Goal: Task Accomplishment & Management: Manage account settings

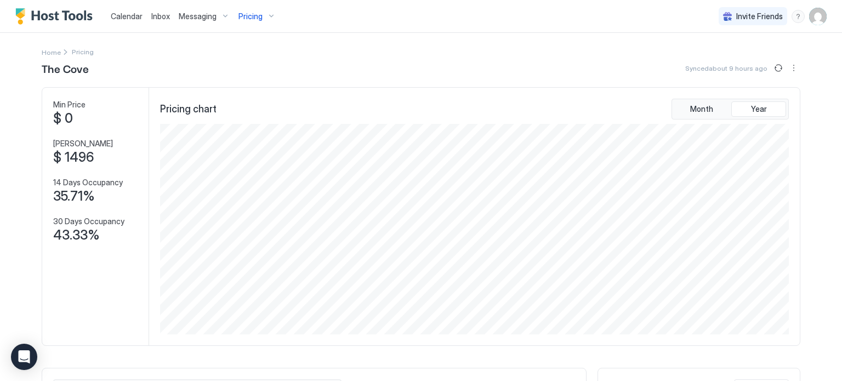
scroll to position [210, 631]
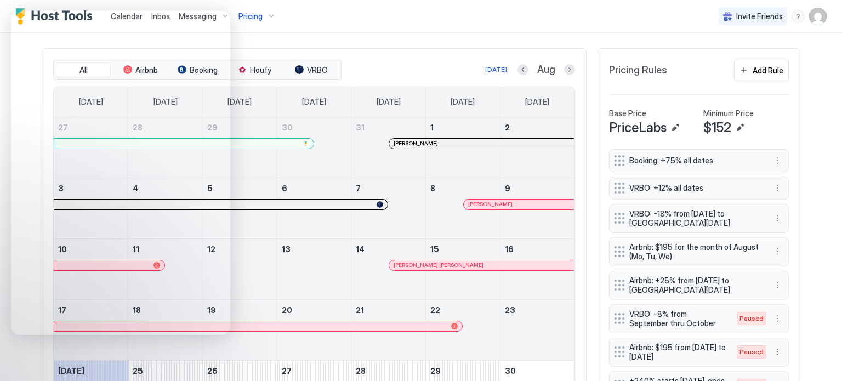
scroll to position [319, 0]
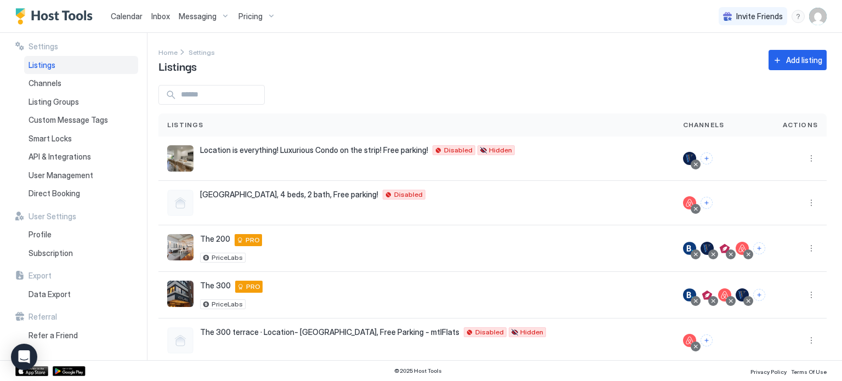
click at [360, 186] on div "Plateau - Downtown, 4 beds, 2 bath, Free parking! 3430 Rue Saint-Denis 200, Mon…" at bounding box center [416, 203] width 516 height 44
click at [808, 248] on button "More options" at bounding box center [810, 248] width 13 height 13
click at [620, 110] on div at bounding box center [421, 190] width 842 height 381
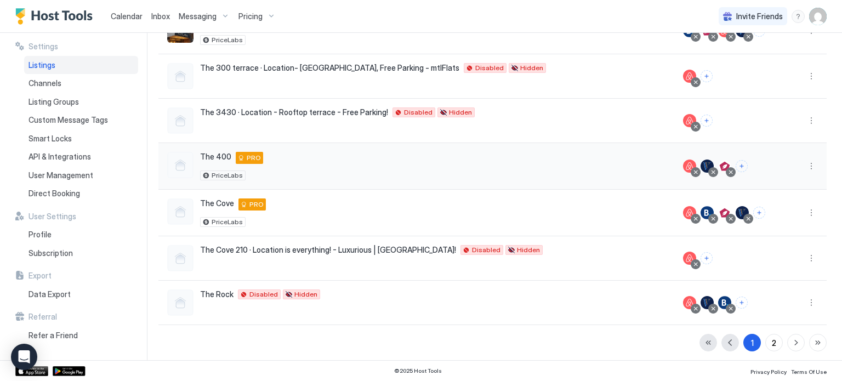
scroll to position [266, 0]
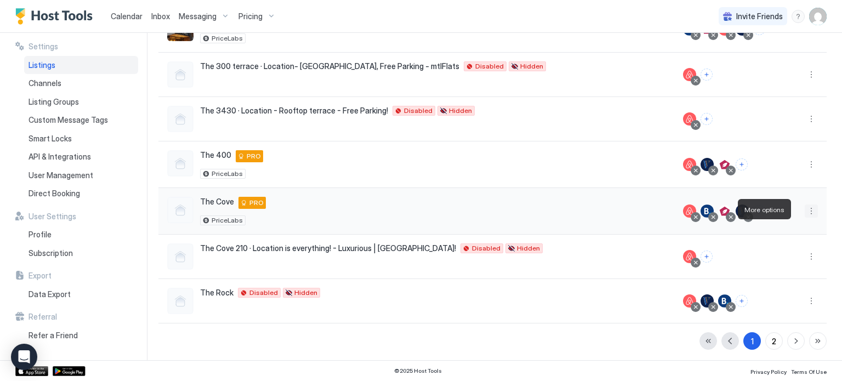
click at [807, 207] on button "More options" at bounding box center [810, 210] width 13 height 13
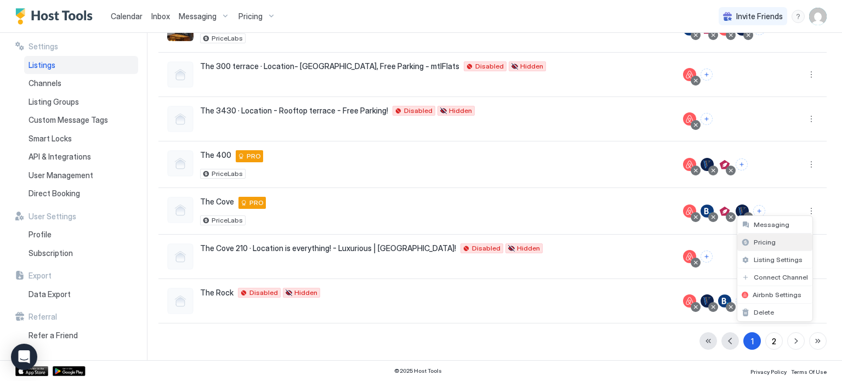
click at [760, 247] on div "Pricing" at bounding box center [774, 242] width 75 height 18
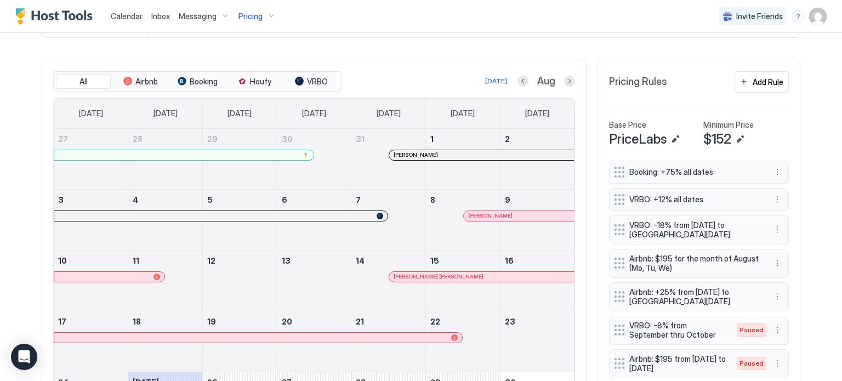
scroll to position [309, 0]
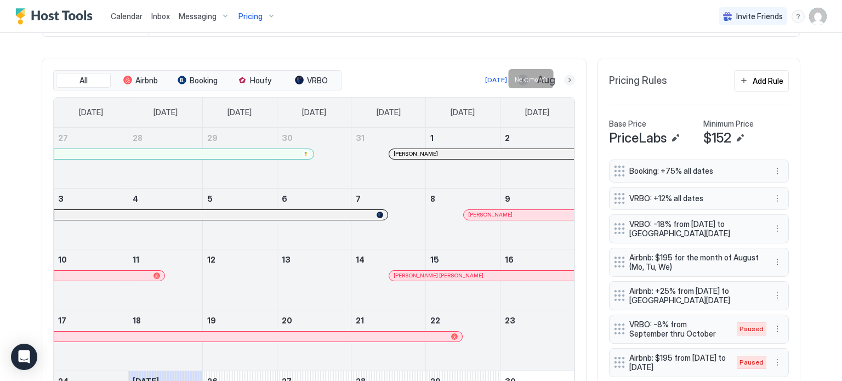
click at [564, 82] on button "Next month" at bounding box center [569, 80] width 11 height 11
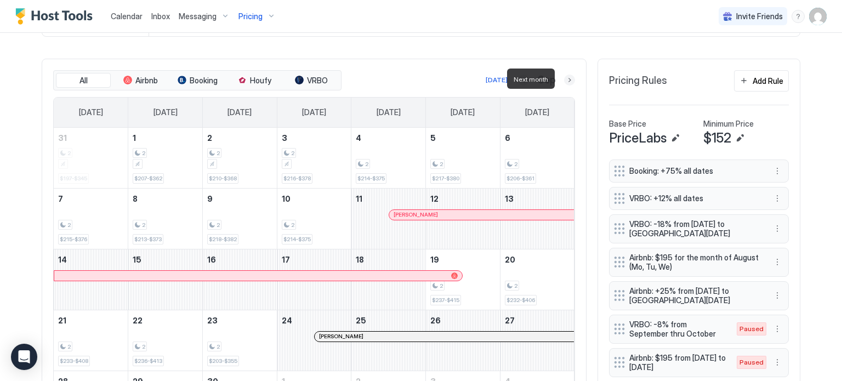
click at [564, 82] on button "Next month" at bounding box center [569, 80] width 11 height 11
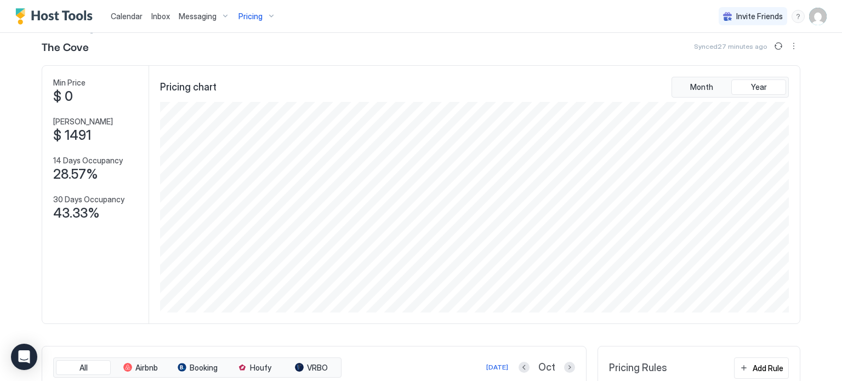
scroll to position [0, 0]
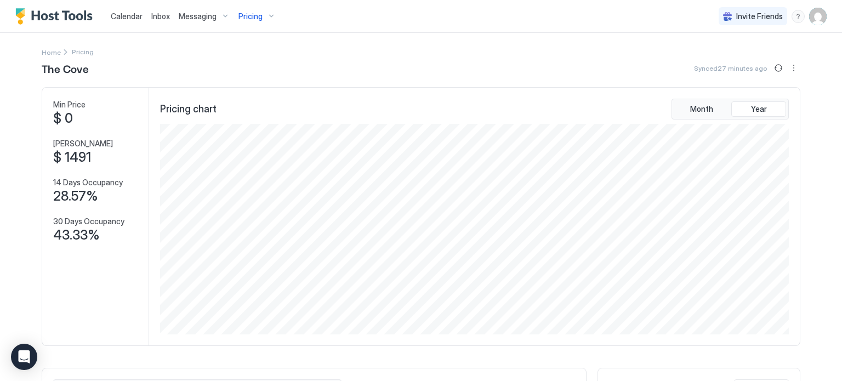
click at [257, 21] on span "Pricing" at bounding box center [250, 17] width 24 height 10
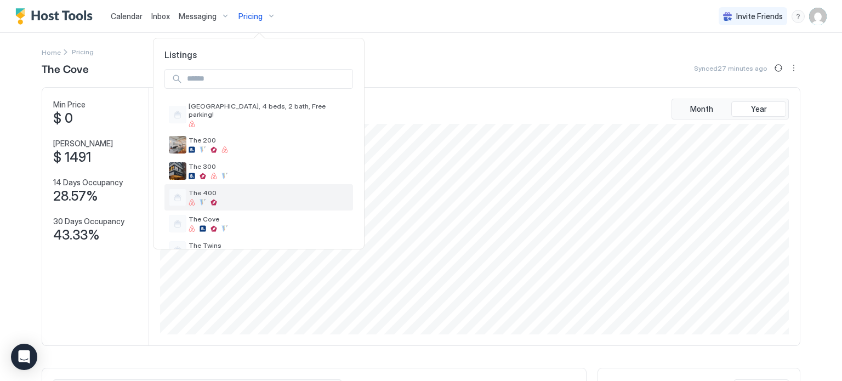
click at [231, 188] on span "The 400" at bounding box center [268, 192] width 160 height 8
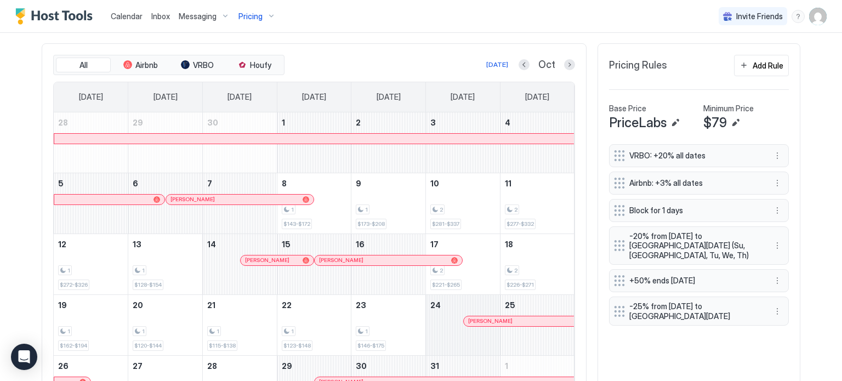
scroll to position [324, 0]
click at [251, 65] on span "Houfy" at bounding box center [260, 66] width 21 height 10
click at [564, 66] on button "Next month" at bounding box center [569, 65] width 11 height 11
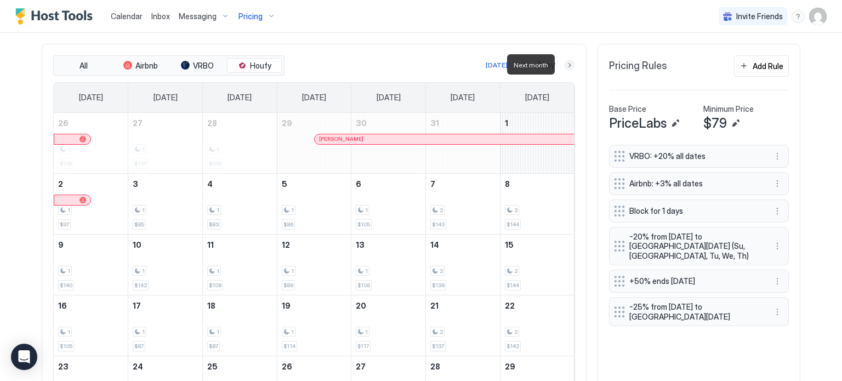
click at [564, 66] on button "Next month" at bounding box center [569, 65] width 11 height 11
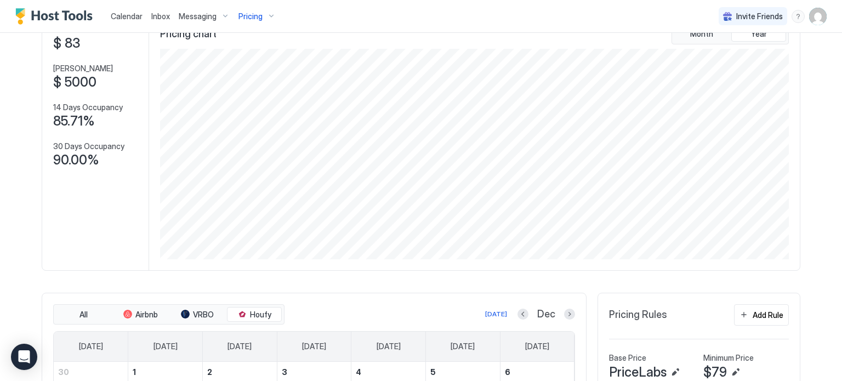
scroll to position [0, 0]
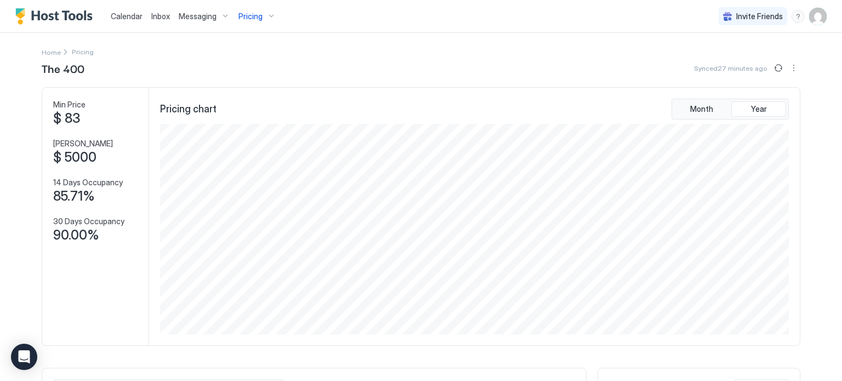
click at [803, 13] on div "Invite Friends FC" at bounding box center [772, 16] width 108 height 32
click at [809, 13] on img "User profile" at bounding box center [818, 17] width 18 height 18
click at [707, 61] on span "Settings" at bounding box center [711, 61] width 30 height 10
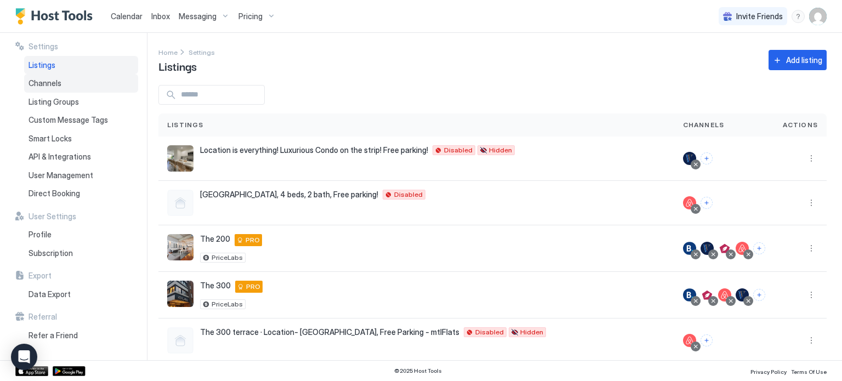
click at [56, 82] on span "Channels" at bounding box center [44, 83] width 33 height 10
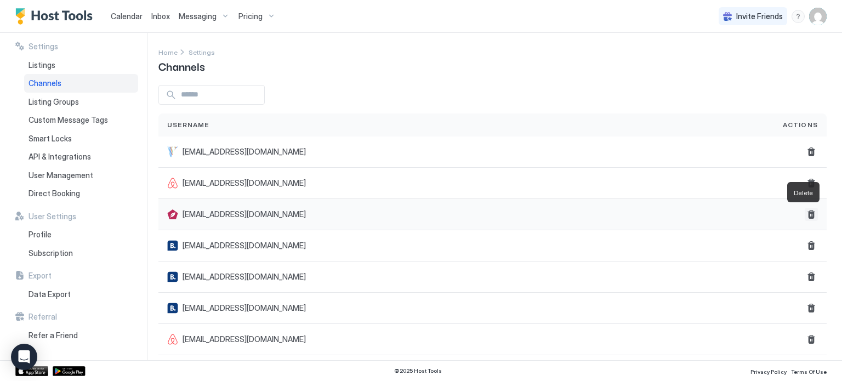
click at [804, 213] on button "Delete" at bounding box center [810, 214] width 13 height 13
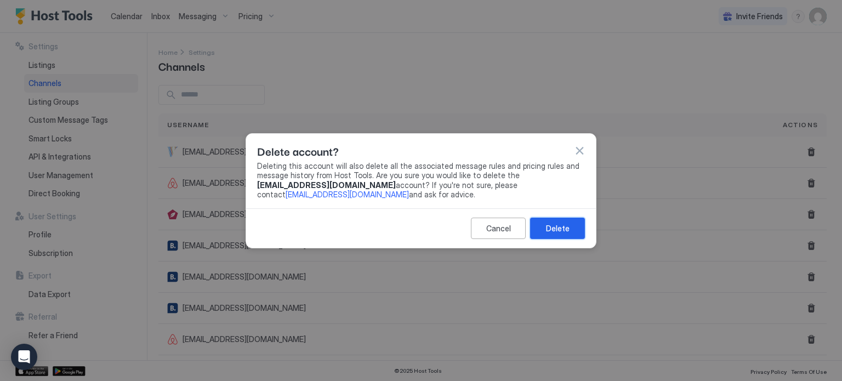
click at [567, 222] on div "Delete" at bounding box center [558, 228] width 24 height 12
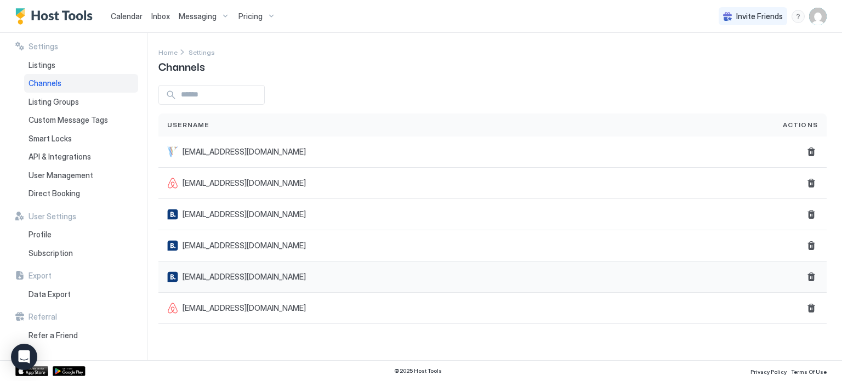
click at [564, 274] on div "onlinevia@outlook.com" at bounding box center [466, 276] width 598 height 11
click at [259, 17] on span "Pricing" at bounding box center [250, 17] width 24 height 10
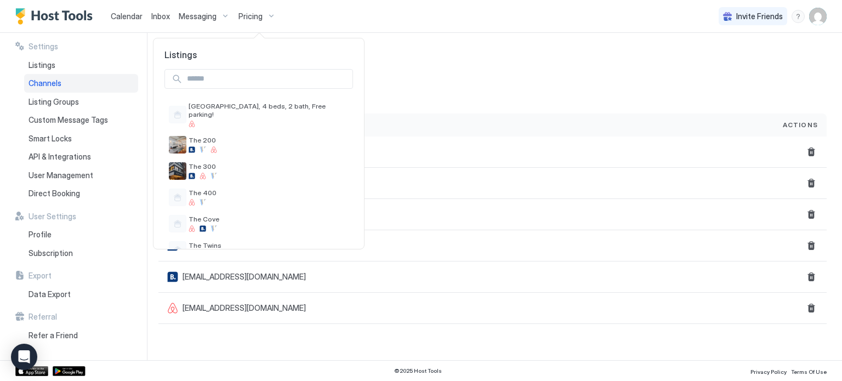
click at [75, 156] on div at bounding box center [421, 190] width 842 height 381
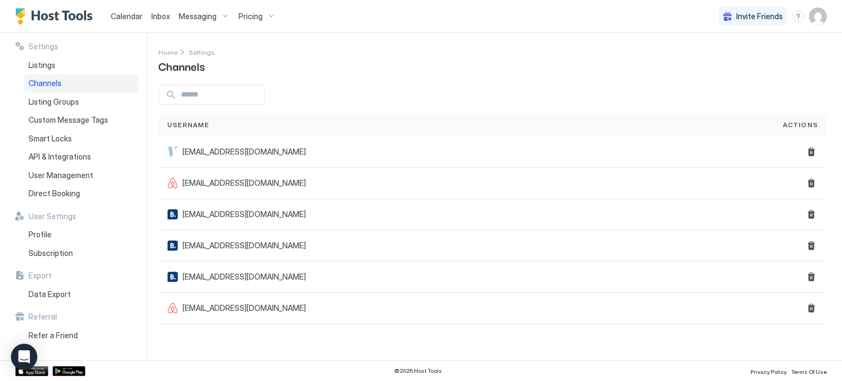
click at [75, 156] on span "API & Integrations" at bounding box center [59, 157] width 62 height 10
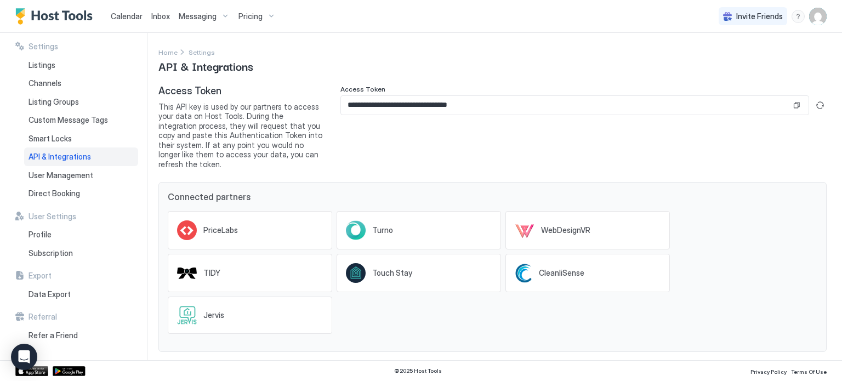
scroll to position [50, 0]
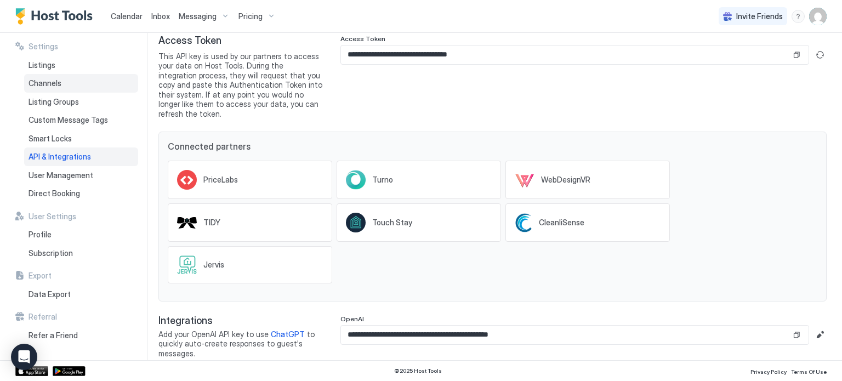
click at [37, 79] on span "Channels" at bounding box center [44, 83] width 33 height 10
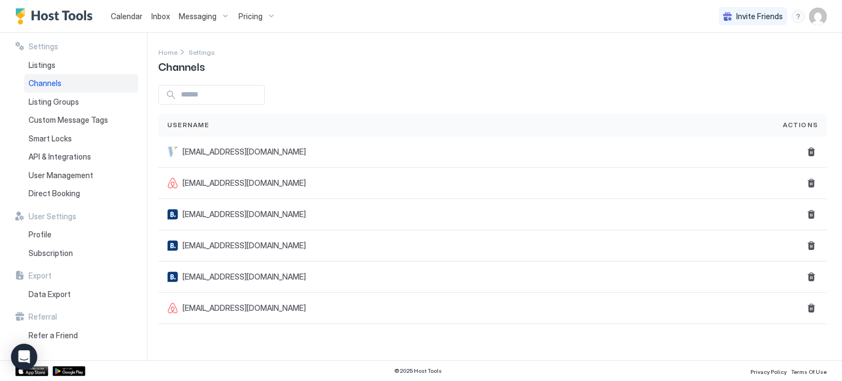
click at [208, 89] on input "Input Field" at bounding box center [220, 94] width 88 height 19
click at [64, 152] on span "API & Integrations" at bounding box center [59, 157] width 62 height 10
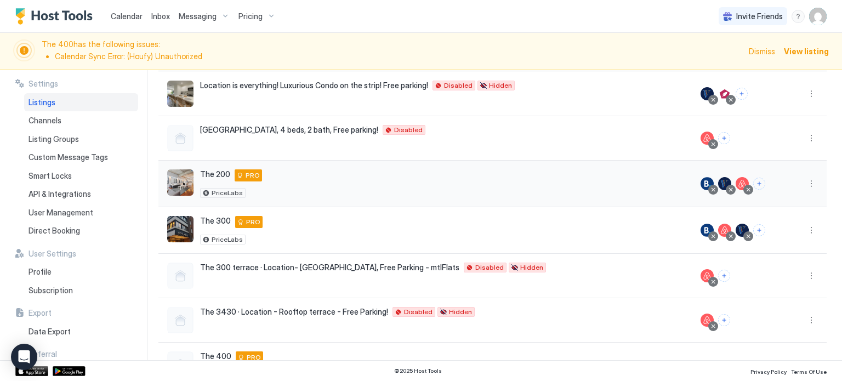
scroll to position [107, 0]
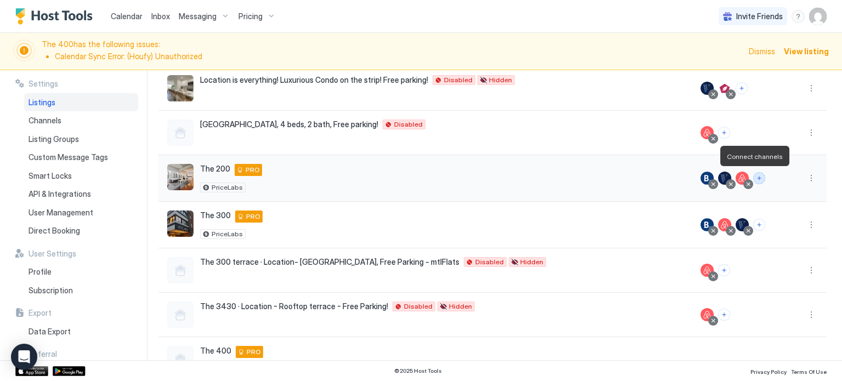
click at [753, 181] on button "Connect channels" at bounding box center [759, 178] width 12 height 12
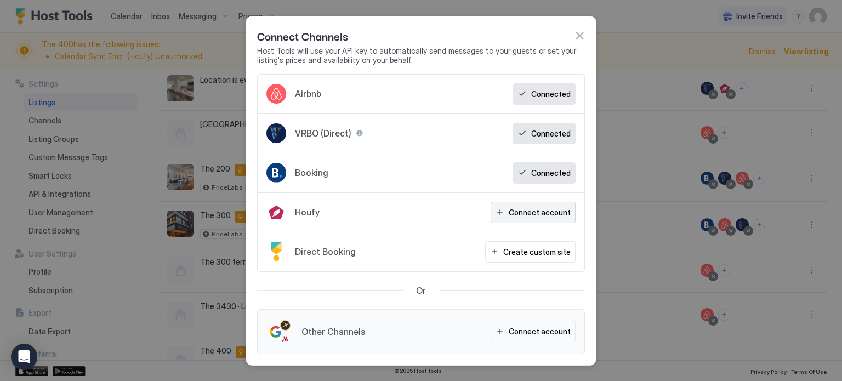
click at [533, 210] on div "Connect account" at bounding box center [539, 213] width 62 height 12
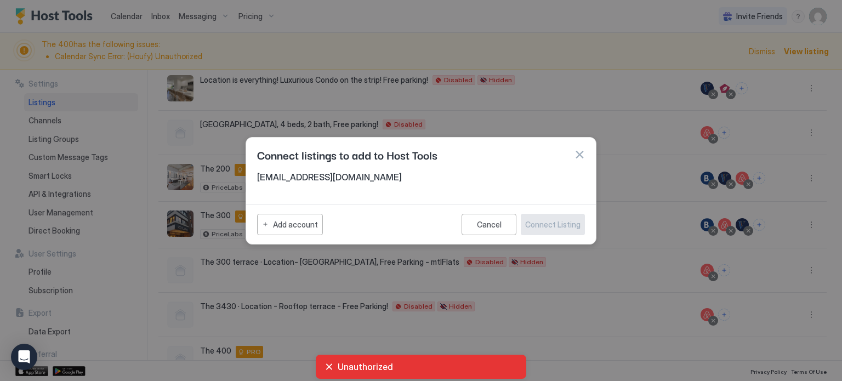
click at [307, 175] on span "[EMAIL_ADDRESS][DOMAIN_NAME]" at bounding box center [421, 177] width 328 height 11
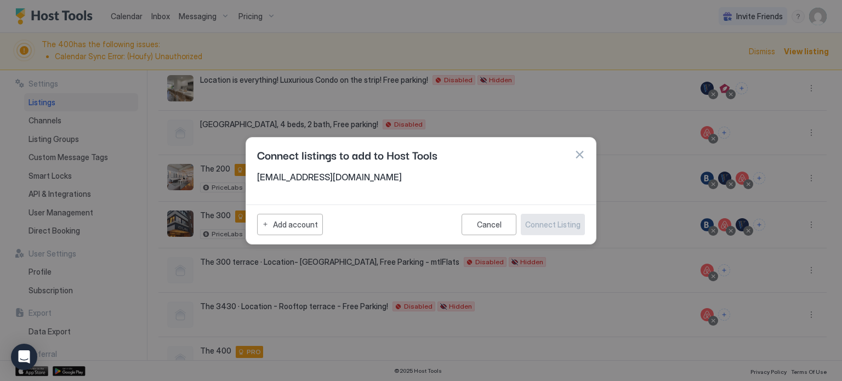
click at [306, 177] on span "[EMAIL_ADDRESS][DOMAIN_NAME]" at bounding box center [421, 177] width 328 height 11
click at [493, 224] on div "Cancel" at bounding box center [489, 224] width 25 height 9
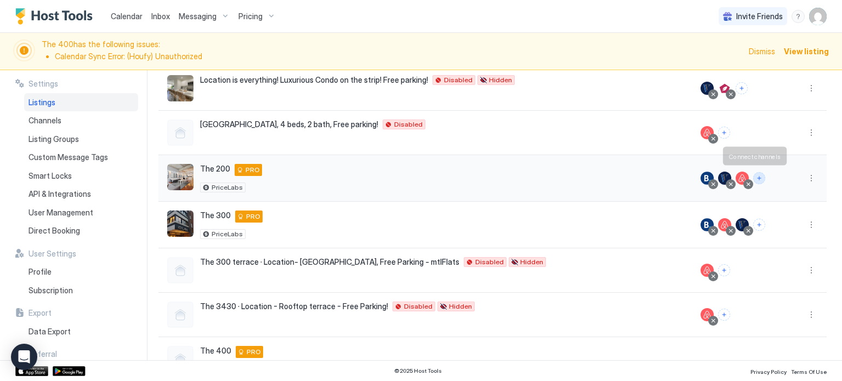
click at [753, 178] on button "Connect channels" at bounding box center [759, 178] width 12 height 12
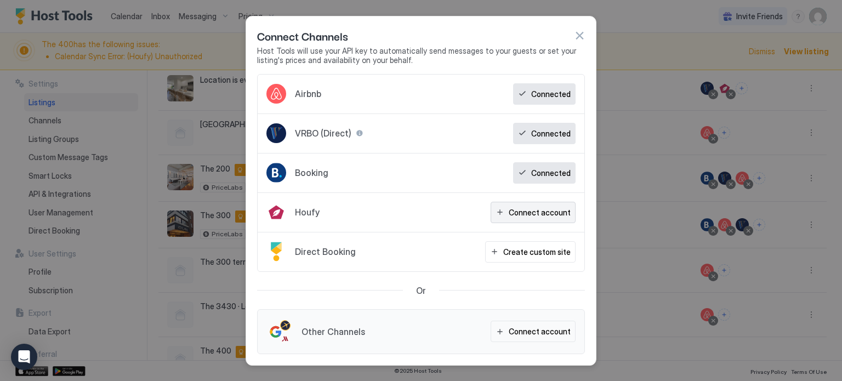
click at [548, 210] on div "Connect account" at bounding box center [539, 213] width 62 height 12
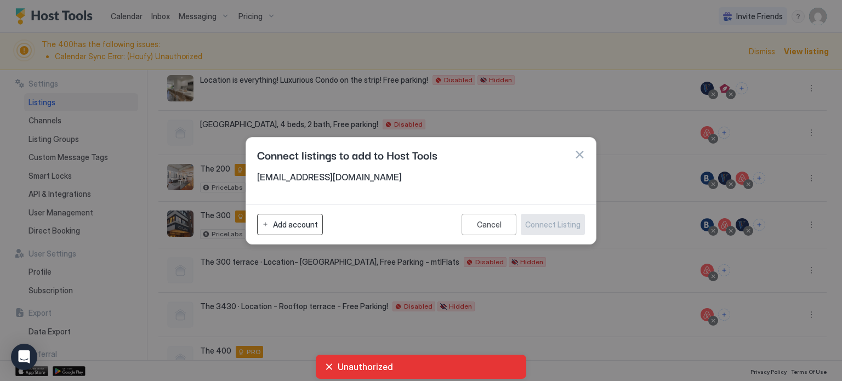
click at [290, 233] on button "Add account" at bounding box center [290, 224] width 66 height 21
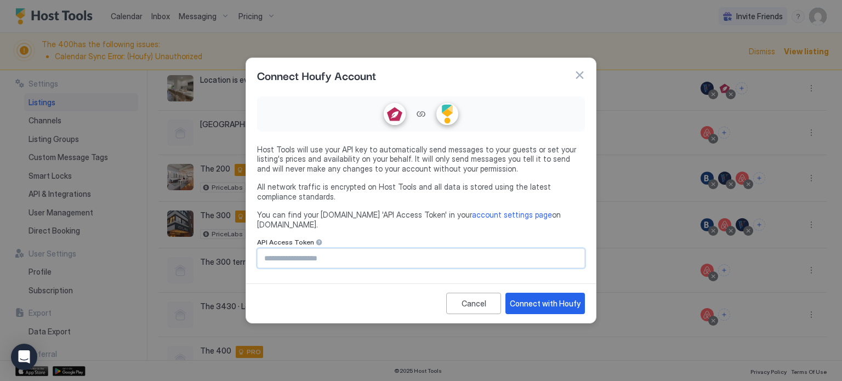
click at [369, 252] on input "Input Field" at bounding box center [421, 258] width 327 height 19
paste input "**********"
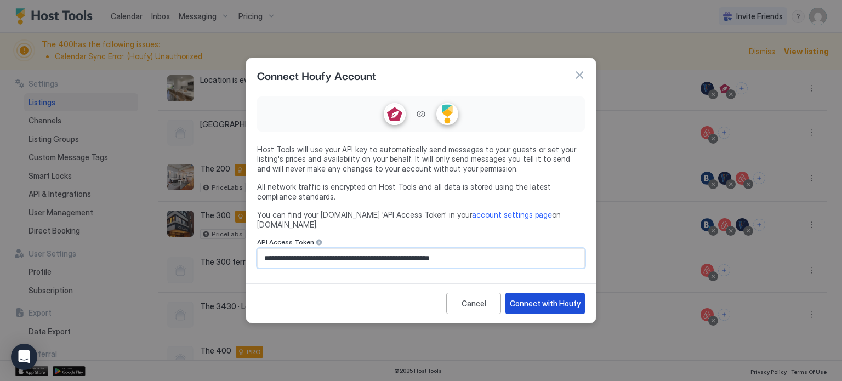
type input "**********"
click at [533, 298] on div "Connect with Houfy" at bounding box center [545, 304] width 71 height 12
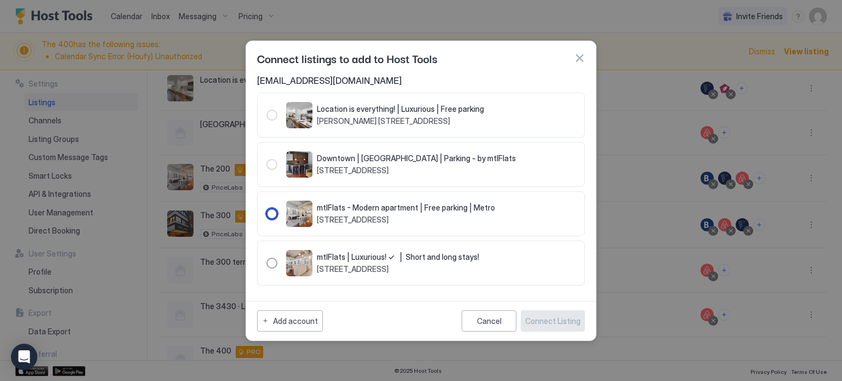
click at [271, 210] on div "104006" at bounding box center [271, 213] width 11 height 11
click at [548, 317] on div "Connect Listing" at bounding box center [552, 321] width 55 height 12
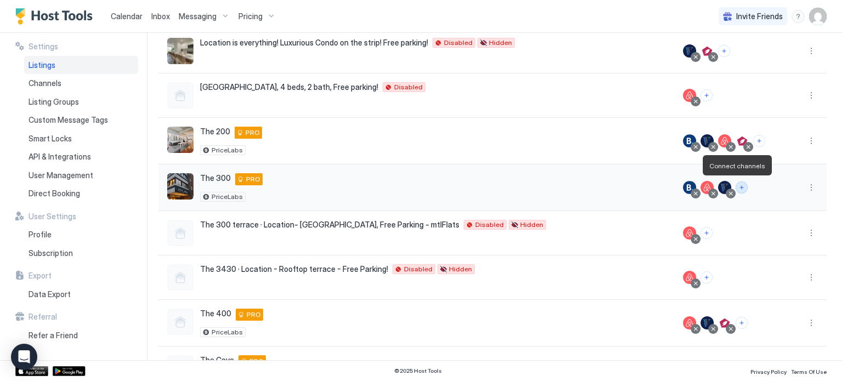
click at [735, 186] on button "Connect channels" at bounding box center [741, 187] width 12 height 12
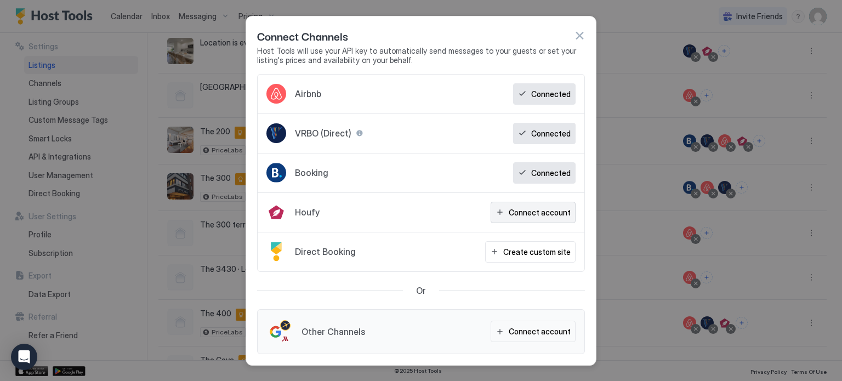
click at [555, 210] on div "Connect account" at bounding box center [539, 213] width 62 height 12
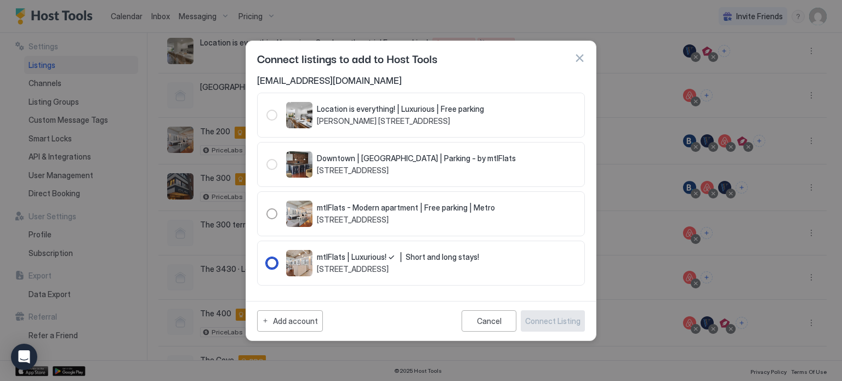
click at [277, 260] on div "mtlFlats | Luxurious! ✓ | Short and long stays! 3430 rue Saint-Denis Montreal, …" at bounding box center [372, 263] width 213 height 26
click at [567, 317] on div "Connect Listing" at bounding box center [552, 321] width 55 height 12
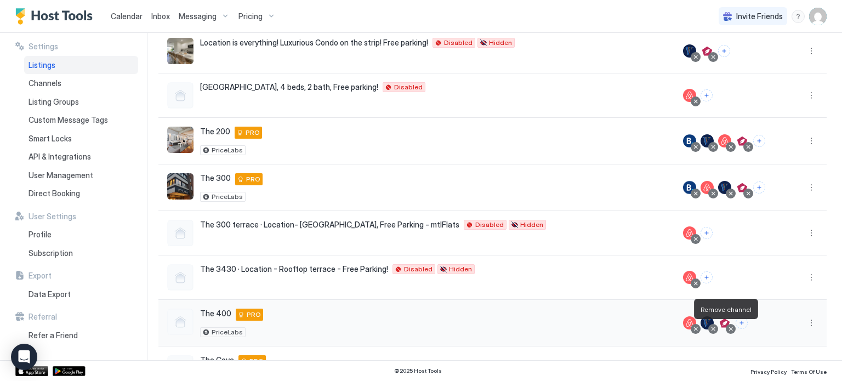
click at [728, 328] on div at bounding box center [730, 328] width 5 height 5
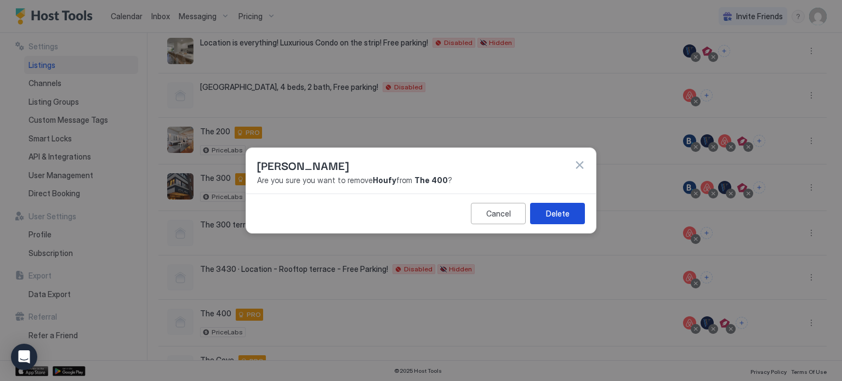
click at [557, 205] on button "Delete" at bounding box center [557, 213] width 55 height 21
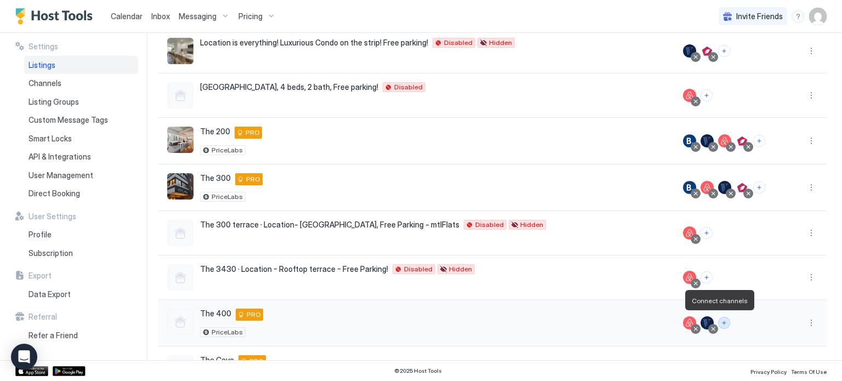
click at [718, 317] on button "Connect channels" at bounding box center [724, 323] width 12 height 12
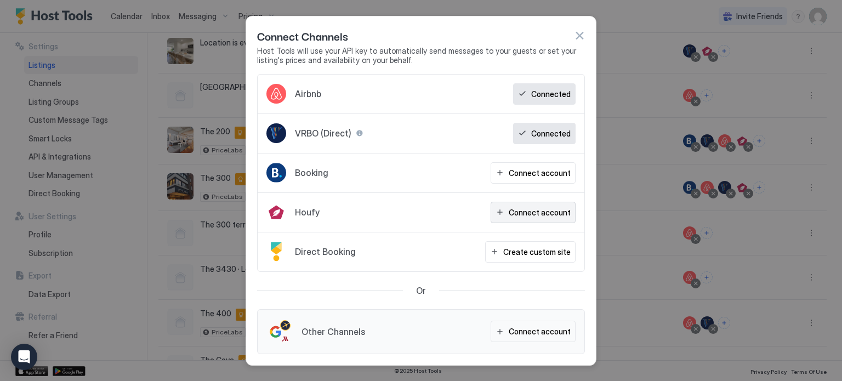
click at [524, 207] on div "Connect account" at bounding box center [539, 213] width 62 height 12
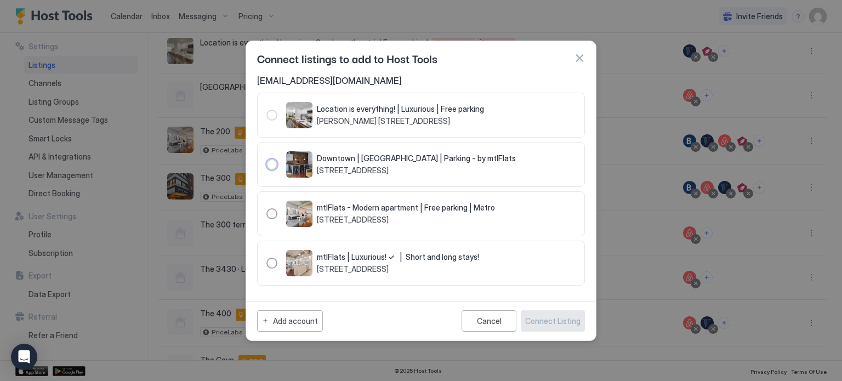
click at [270, 166] on div "Downtown | Rooftop terrace | Parking - by mtlFlats 3430 Rue Saint-Denis Montrea…" at bounding box center [390, 164] width 249 height 26
click at [270, 166] on div "104004" at bounding box center [271, 164] width 11 height 11
click at [490, 324] on div "Cancel" at bounding box center [489, 320] width 25 height 9
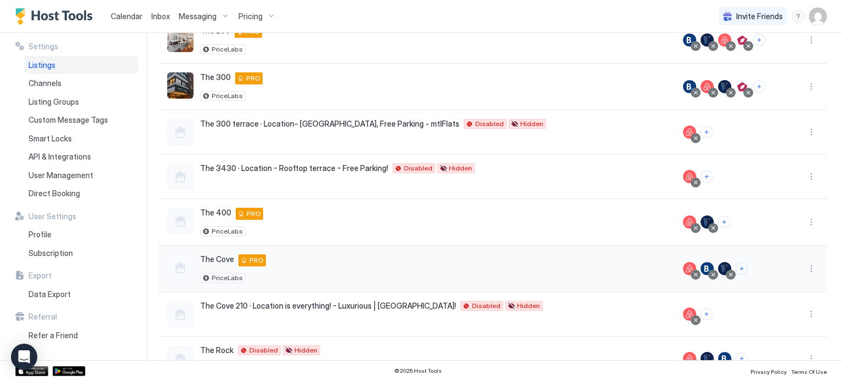
scroll to position [266, 0]
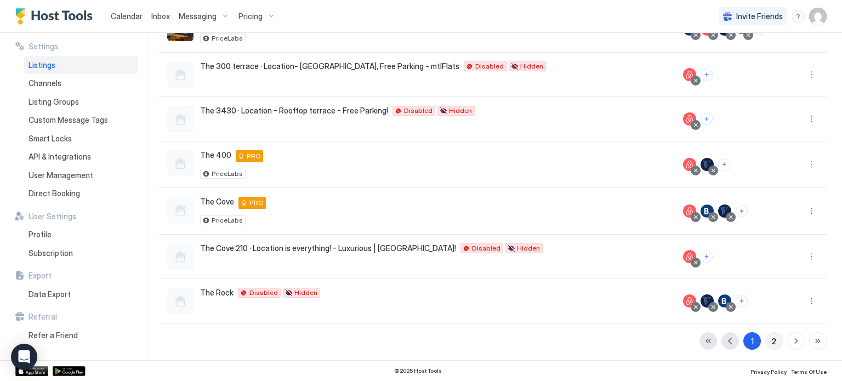
click at [772, 339] on div "2" at bounding box center [774, 341] width 4 height 12
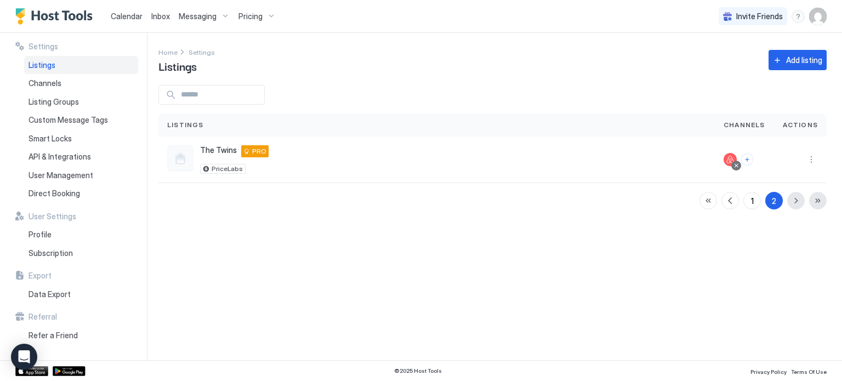
scroll to position [0, 0]
click at [747, 203] on button "1" at bounding box center [752, 201] width 18 height 18
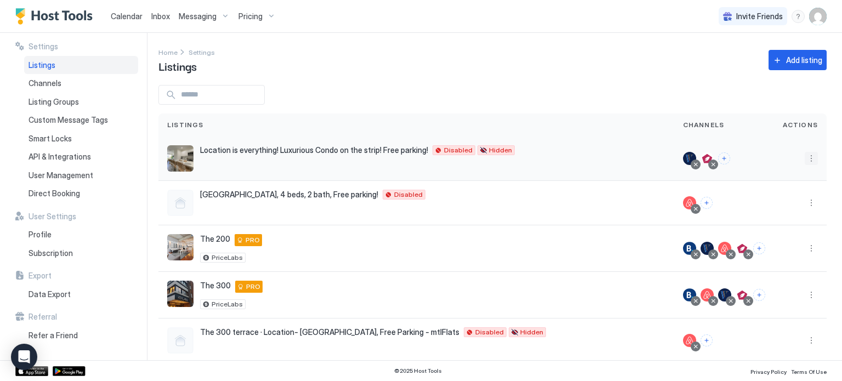
click at [804, 155] on button "More options" at bounding box center [810, 158] width 13 height 13
drag, startPoint x: 757, startPoint y: 182, endPoint x: 758, endPoint y: 189, distance: 7.1
click at [758, 189] on ul "Messaging Pricing Listing Settings Connect Channel Delete" at bounding box center [774, 209] width 76 height 89
click at [758, 189] on span "Pricing" at bounding box center [764, 191] width 22 height 8
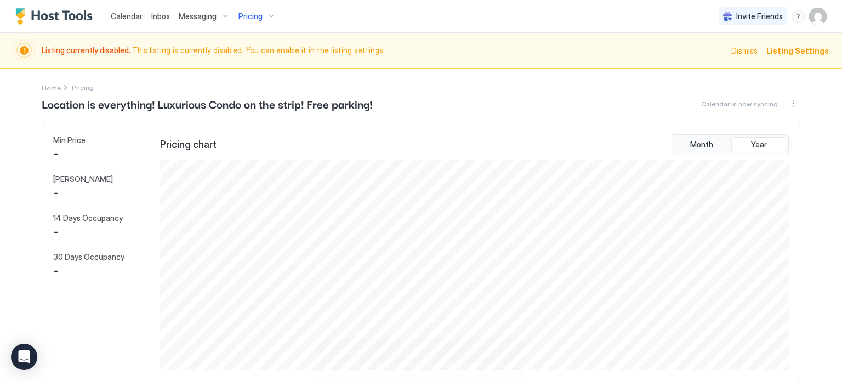
scroll to position [210, 631]
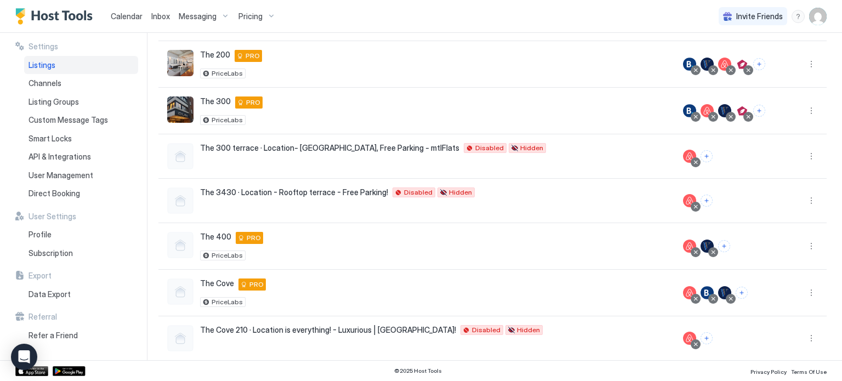
scroll to position [266, 0]
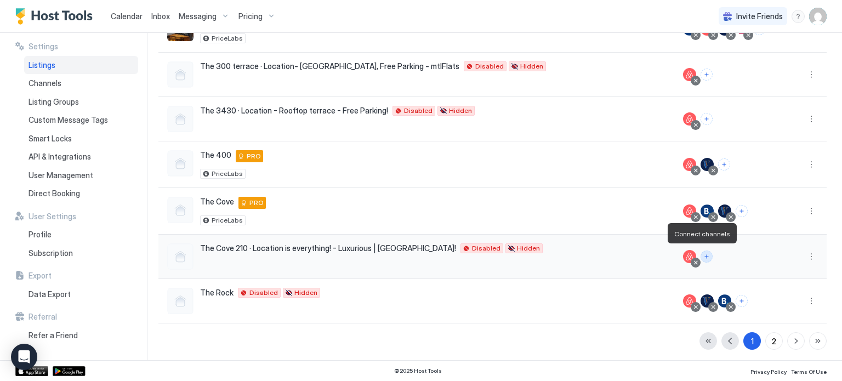
click at [700, 252] on button "Connect channels" at bounding box center [706, 256] width 12 height 12
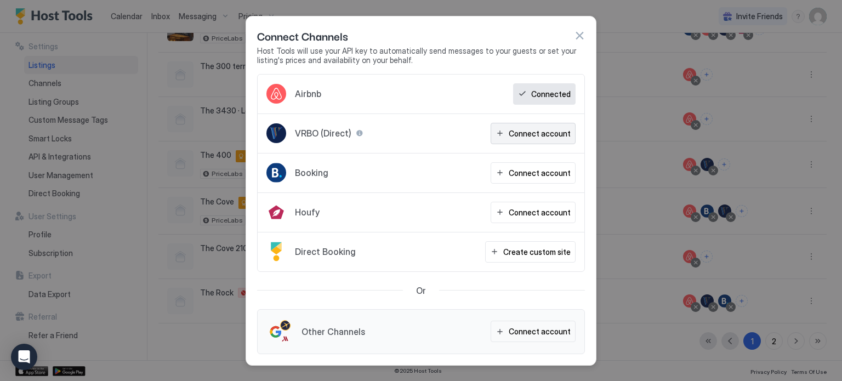
click at [529, 130] on div "Connect account" at bounding box center [539, 134] width 62 height 12
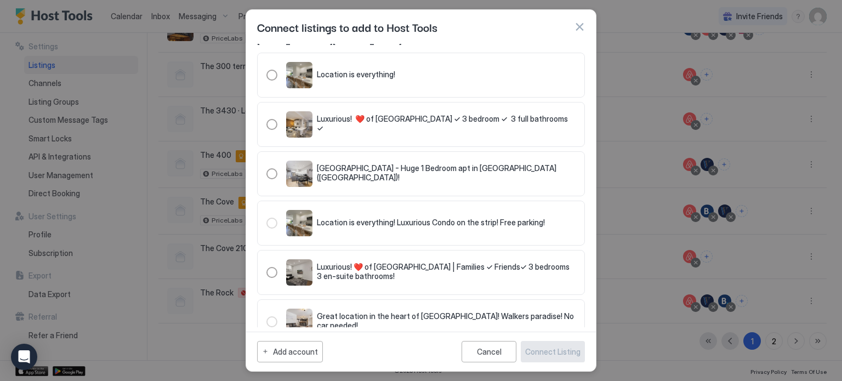
scroll to position [0, 0]
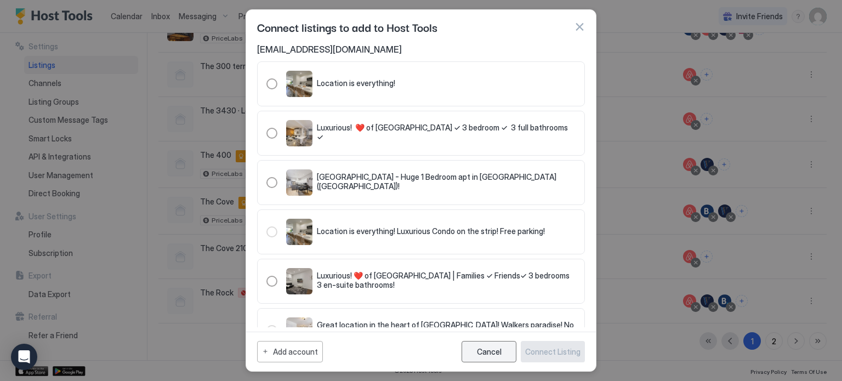
click at [486, 350] on div "Cancel" at bounding box center [489, 351] width 25 height 9
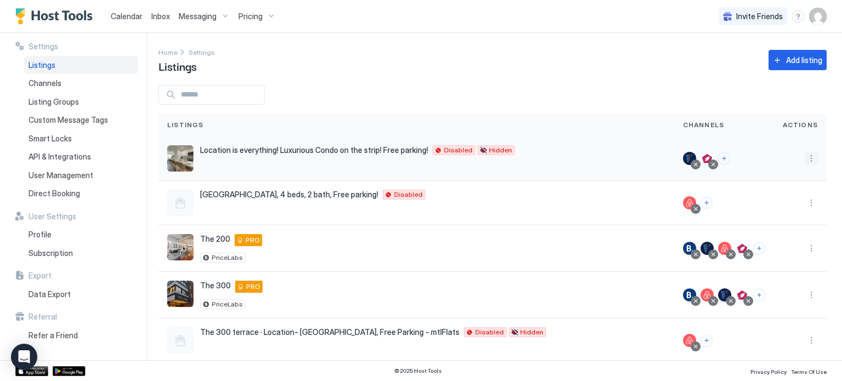
click at [804, 159] on button "More options" at bounding box center [810, 158] width 13 height 13
click at [564, 124] on div at bounding box center [421, 190] width 842 height 381
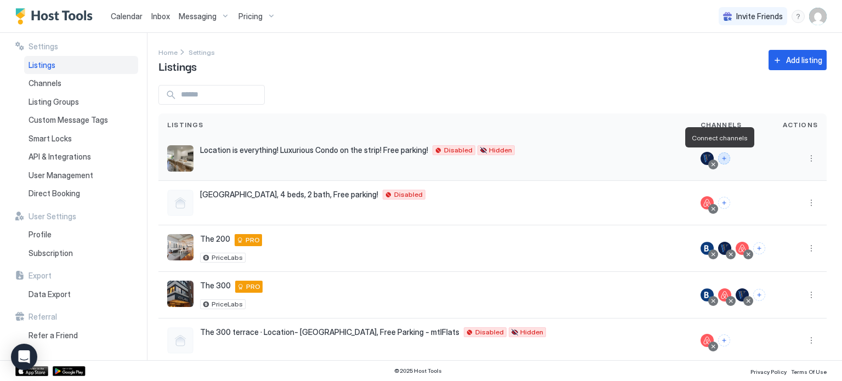
click at [722, 155] on button "Connect channels" at bounding box center [724, 158] width 12 height 12
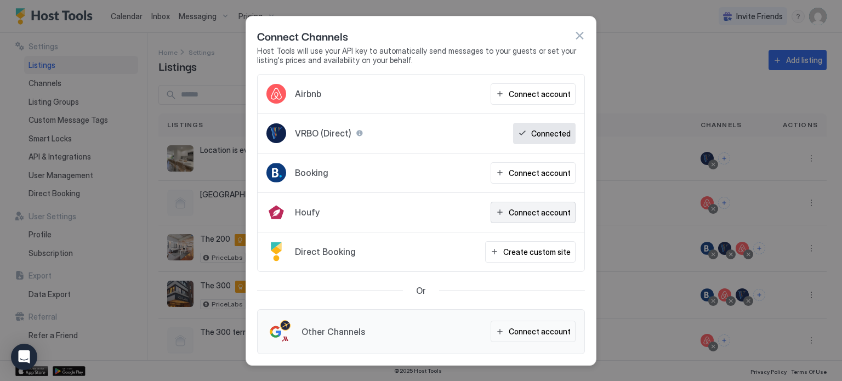
click at [518, 214] on div "Connect account" at bounding box center [539, 213] width 62 height 12
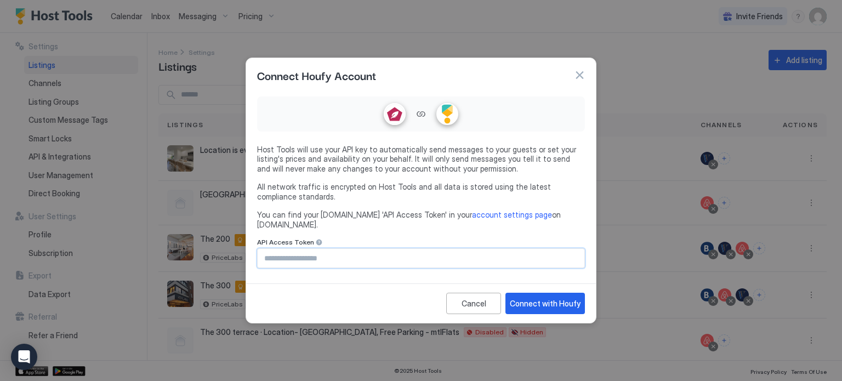
click at [312, 258] on input "Input Field" at bounding box center [421, 258] width 327 height 19
paste input "**********"
type input "**********"
click at [529, 302] on div "Connect with Houfy" at bounding box center [545, 304] width 71 height 12
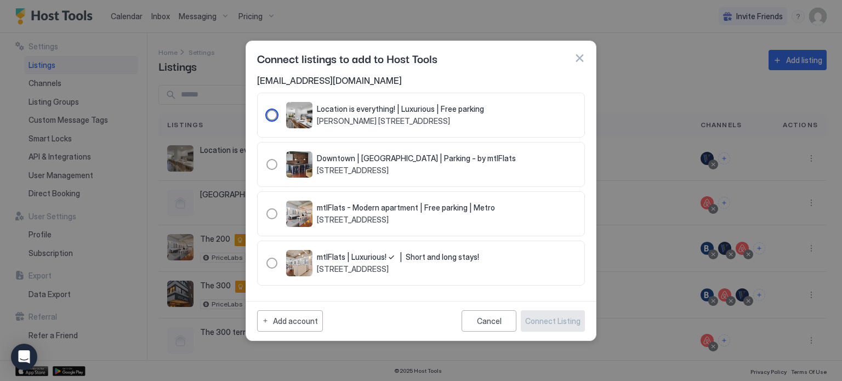
click at [272, 118] on div "103996" at bounding box center [271, 115] width 11 height 11
click at [553, 322] on div "Connect Listing" at bounding box center [552, 321] width 55 height 12
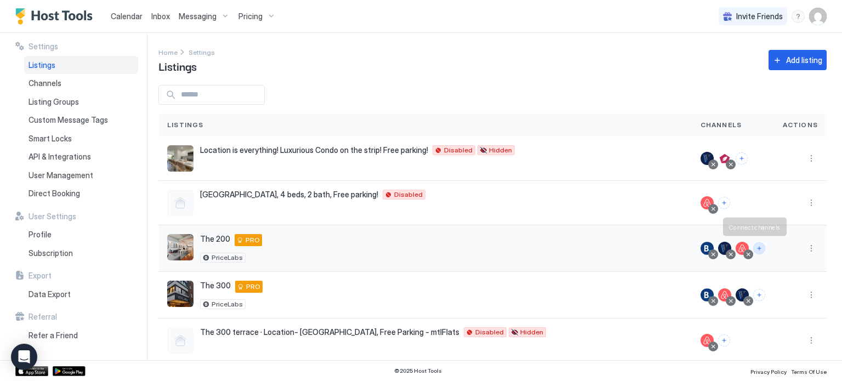
click at [754, 251] on button "Connect channels" at bounding box center [759, 248] width 12 height 12
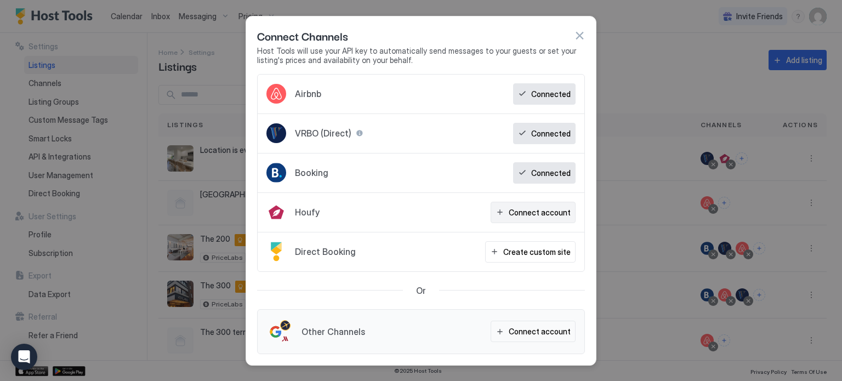
click at [523, 216] on div "Connect account" at bounding box center [539, 213] width 62 height 12
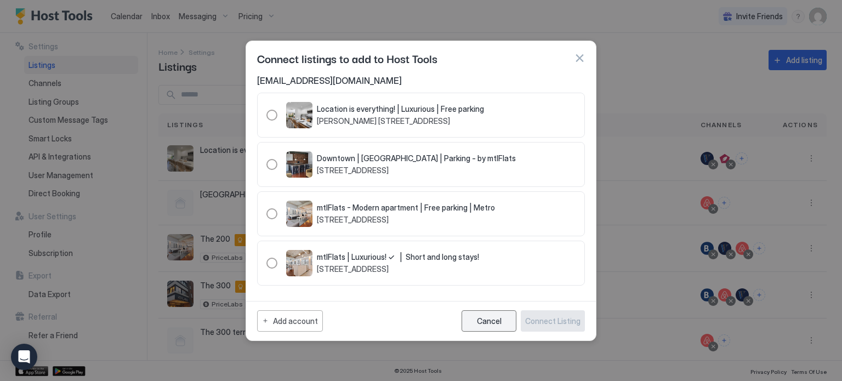
click at [477, 318] on button "Cancel" at bounding box center [488, 320] width 55 height 21
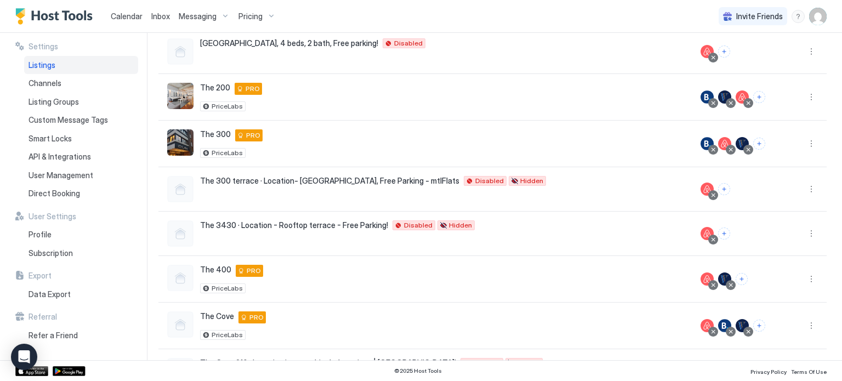
scroll to position [151, 0]
click at [735, 273] on button "Connect channels" at bounding box center [741, 279] width 12 height 12
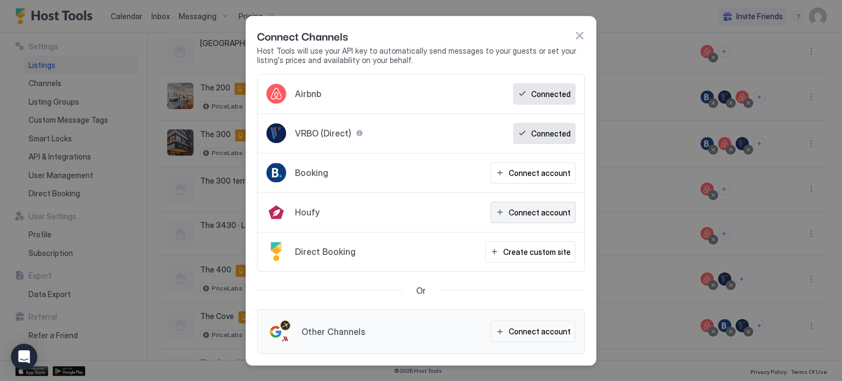
click at [529, 207] on div "Connect account" at bounding box center [539, 213] width 62 height 12
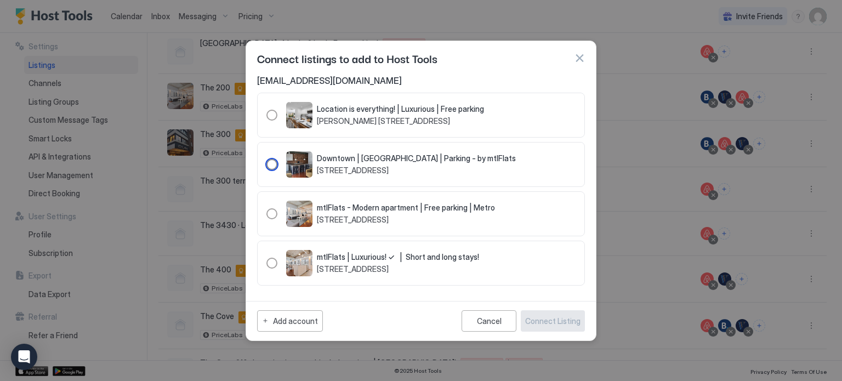
click at [274, 162] on div "104004" at bounding box center [271, 164] width 11 height 11
click at [553, 313] on button "Connect Listing" at bounding box center [553, 320] width 64 height 21
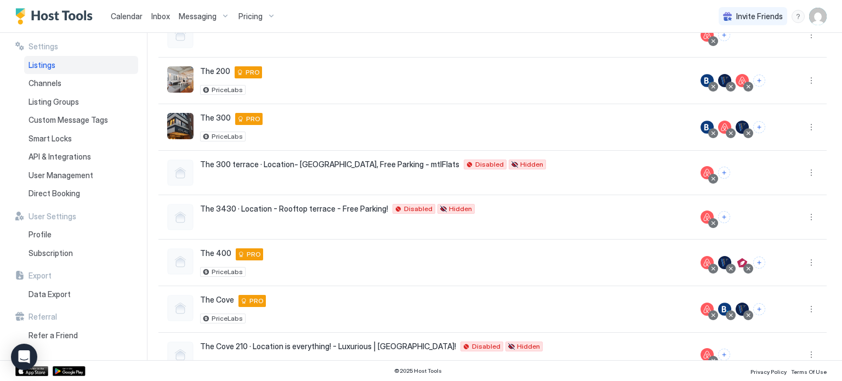
scroll to position [167, 0]
click at [254, 16] on span "Pricing" at bounding box center [250, 17] width 24 height 10
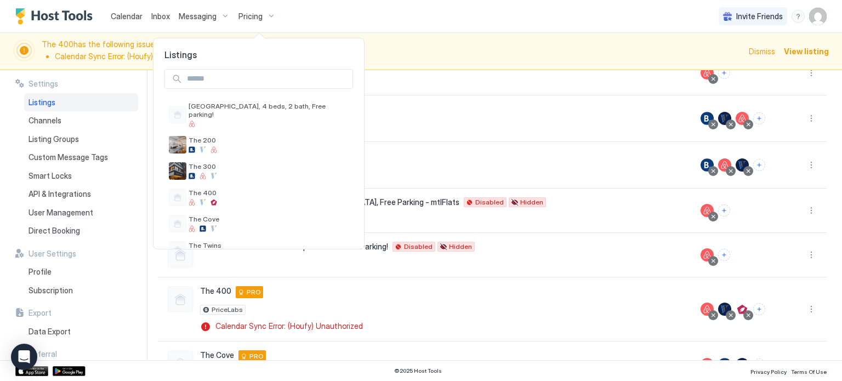
click at [401, 55] on div at bounding box center [421, 190] width 842 height 381
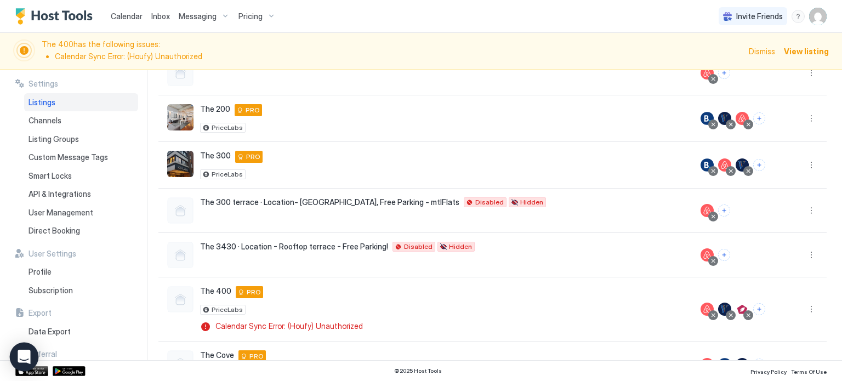
click at [14, 357] on div "Open Intercom Messenger" at bounding box center [24, 356] width 29 height 29
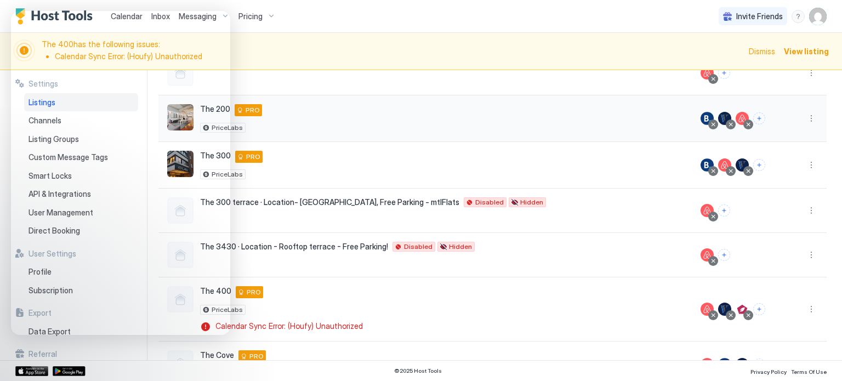
click at [304, 104] on div "The 200 3430 Rue Saint-Denis Suite 200 Montréal H2X 3L3 ca PRO PriceLabs" at bounding box center [425, 118] width 516 height 28
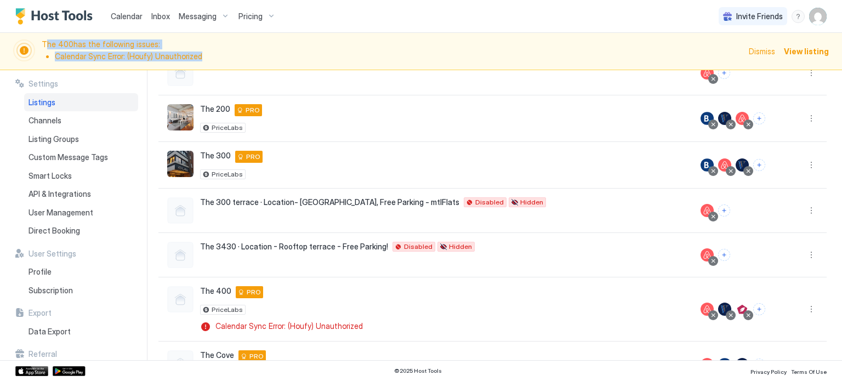
drag, startPoint x: 44, startPoint y: 43, endPoint x: 207, endPoint y: 59, distance: 163.5
click at [207, 59] on span "The 400 has the following issues: Calendar Sync Error: (Houfy) Unauthorized" at bounding box center [392, 51] width 700 height 24
copy span "he 400 has the following issues: Calendar Sync Error: (Houfy) Unauthorized"
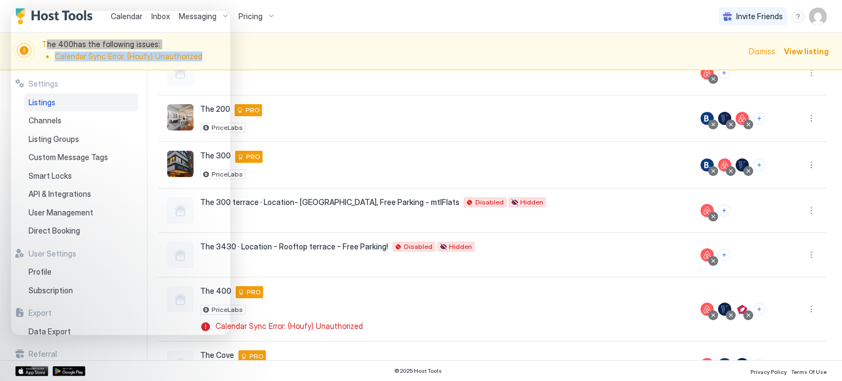
click at [455, 54] on li "Calendar Sync Error: (Houfy) Unauthorized" at bounding box center [398, 57] width 687 height 10
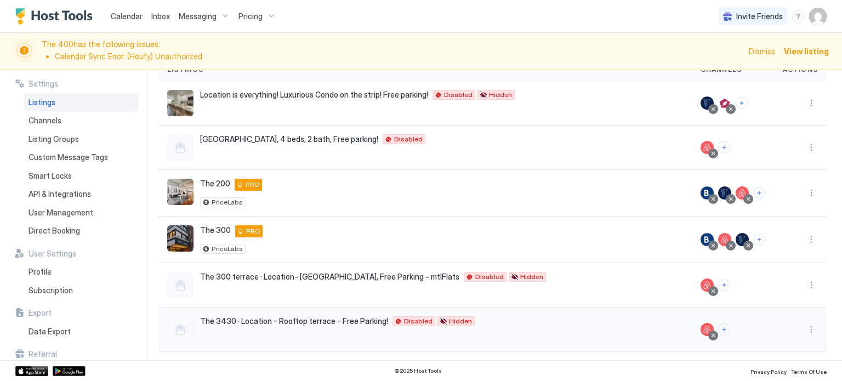
scroll to position [80, 0]
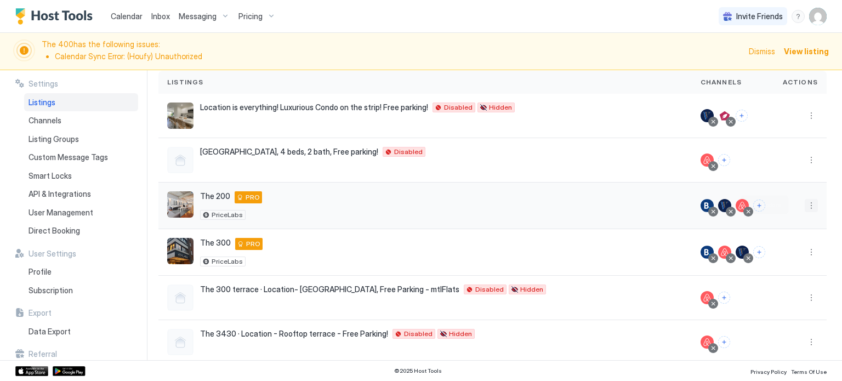
click at [805, 205] on button "More options" at bounding box center [810, 205] width 13 height 13
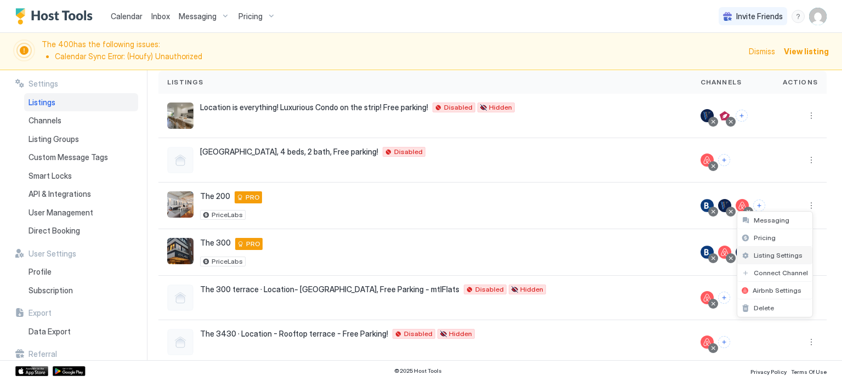
click at [761, 258] on span "Listing Settings" at bounding box center [777, 255] width 49 height 8
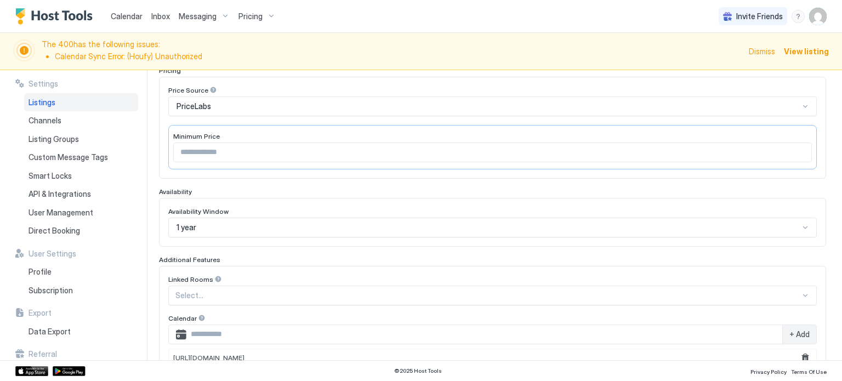
scroll to position [183, 0]
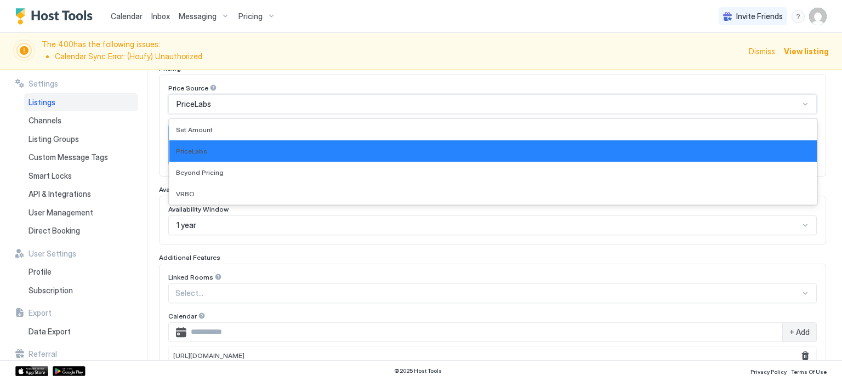
click at [507, 106] on div "PriceLabs" at bounding box center [487, 104] width 622 height 10
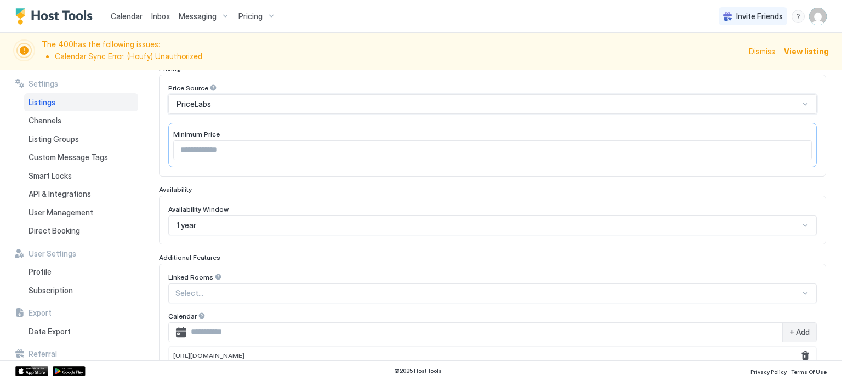
click at [507, 106] on div "PriceLabs" at bounding box center [487, 104] width 622 height 10
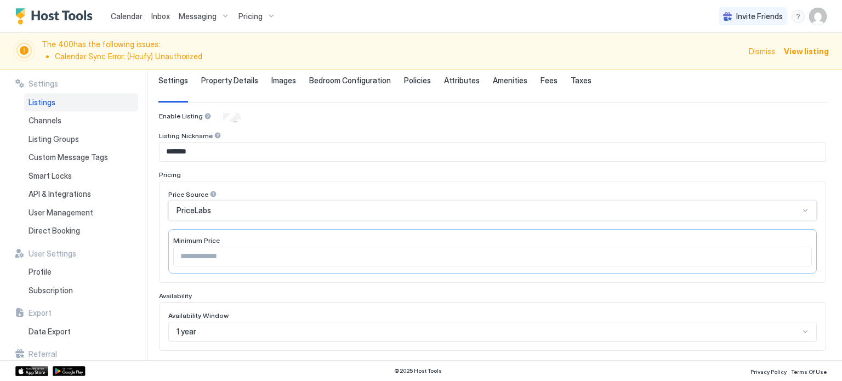
scroll to position [0, 0]
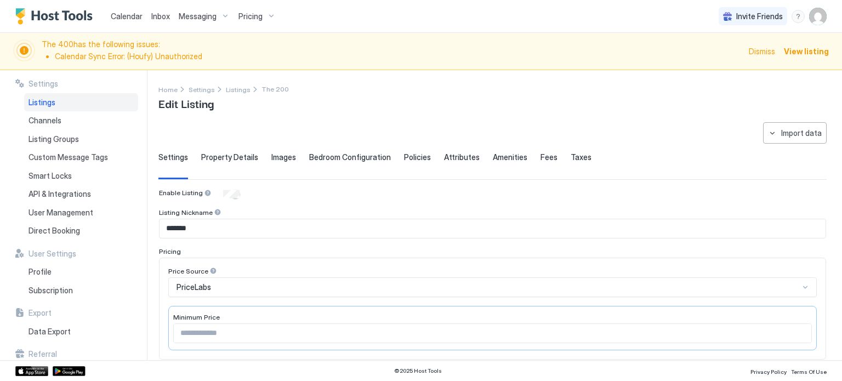
click at [231, 162] on div "Property Details" at bounding box center [229, 165] width 57 height 27
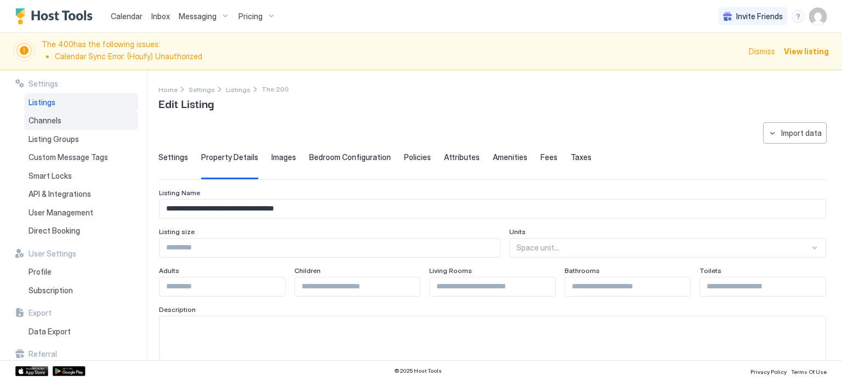
click at [55, 122] on span "Channels" at bounding box center [44, 121] width 33 height 10
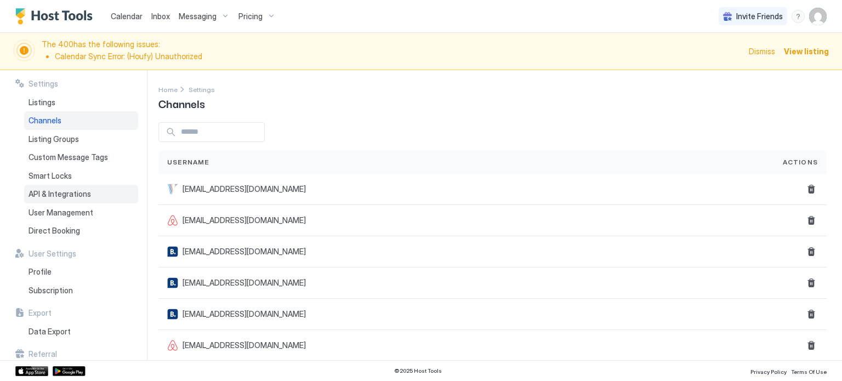
click at [52, 195] on span "API & Integrations" at bounding box center [59, 194] width 62 height 10
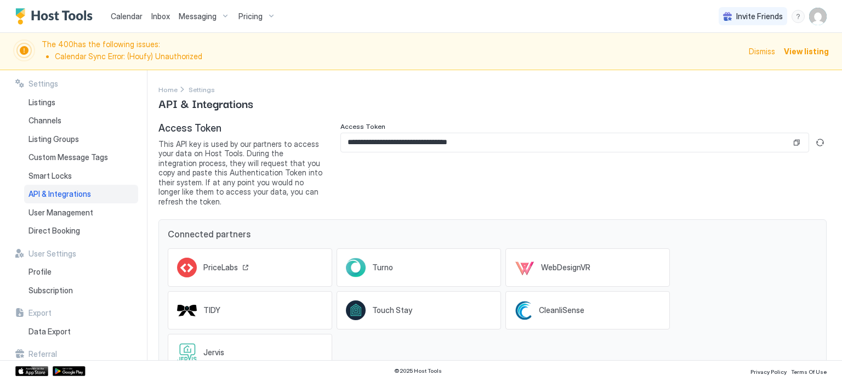
scroll to position [88, 0]
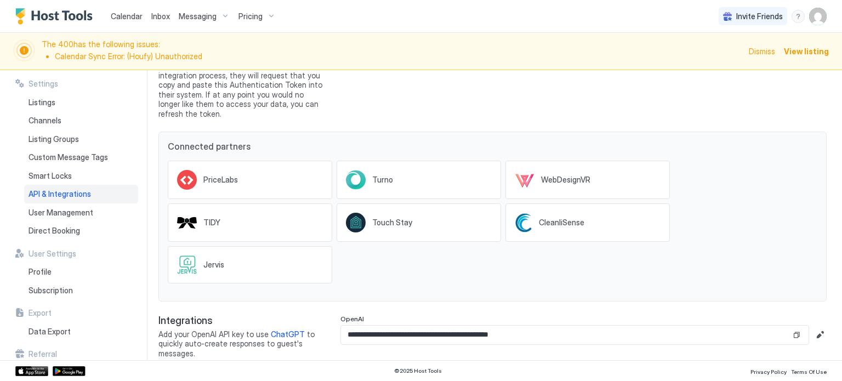
click at [796, 54] on span "View listing" at bounding box center [806, 51] width 45 height 12
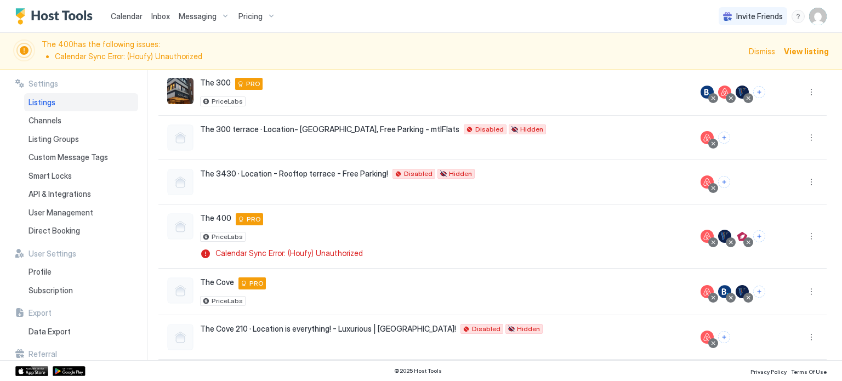
scroll to position [243, 0]
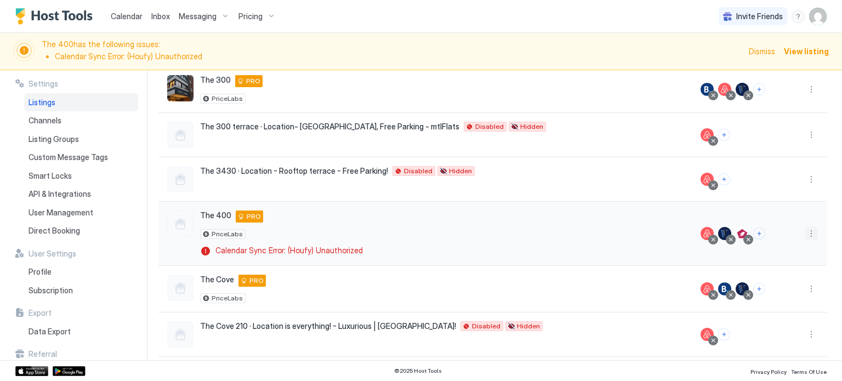
click at [804, 231] on button "More options" at bounding box center [810, 233] width 13 height 13
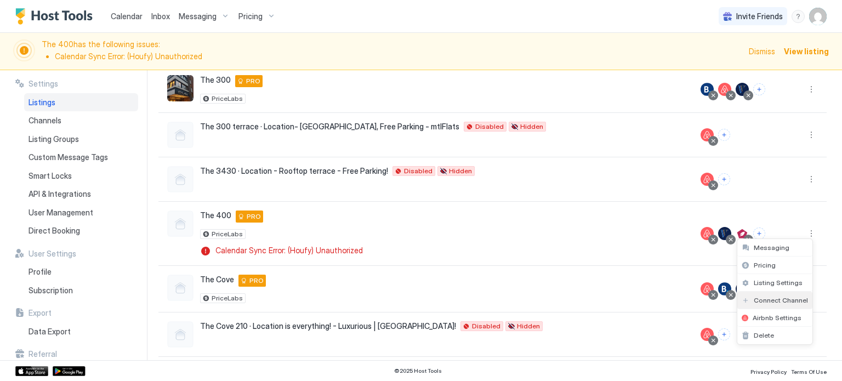
click at [776, 294] on div "Connect Channel" at bounding box center [774, 301] width 75 height 18
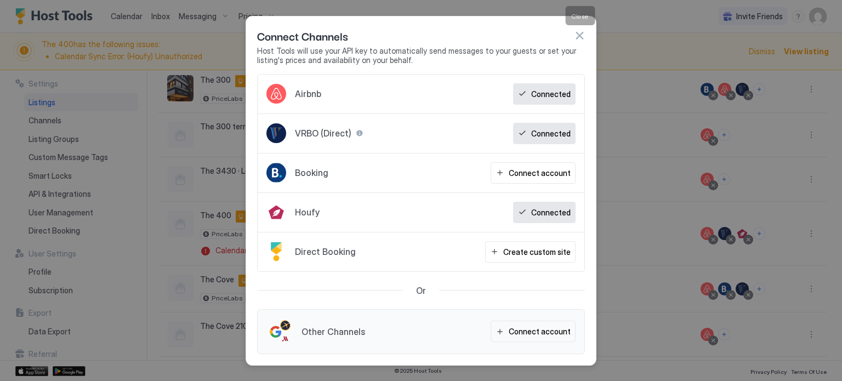
click at [580, 32] on button "button" at bounding box center [579, 35] width 11 height 11
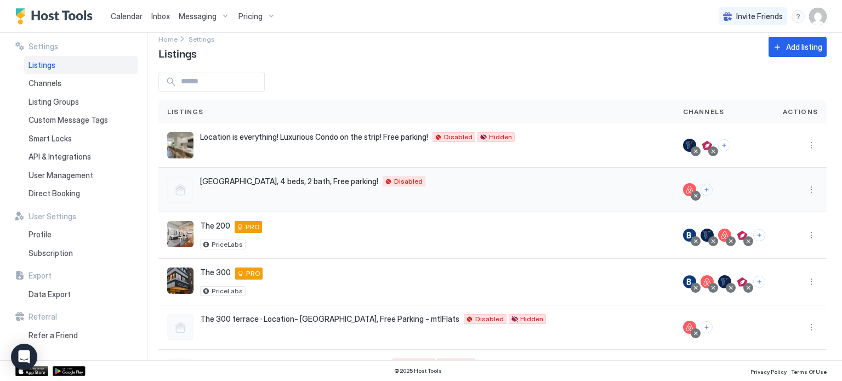
scroll to position [9, 0]
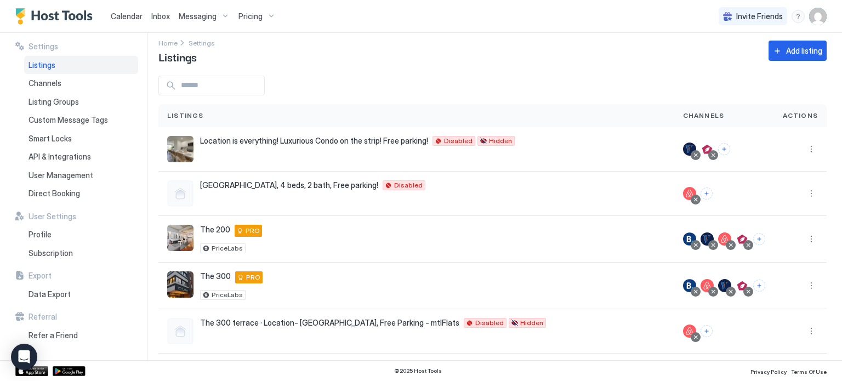
click at [260, 10] on div "Pricing" at bounding box center [257, 16] width 46 height 19
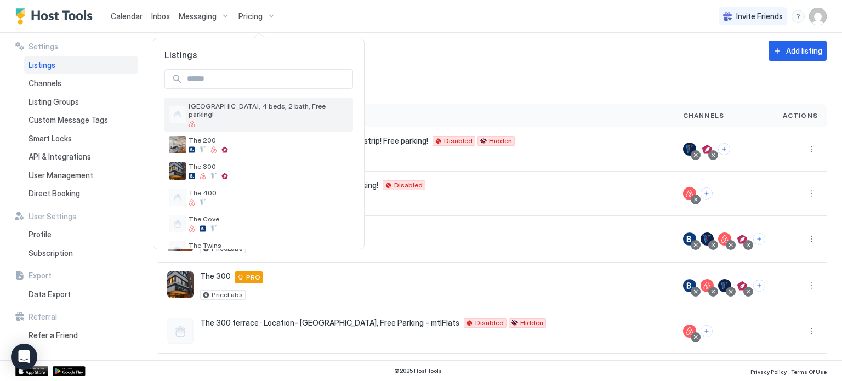
scroll to position [18, 0]
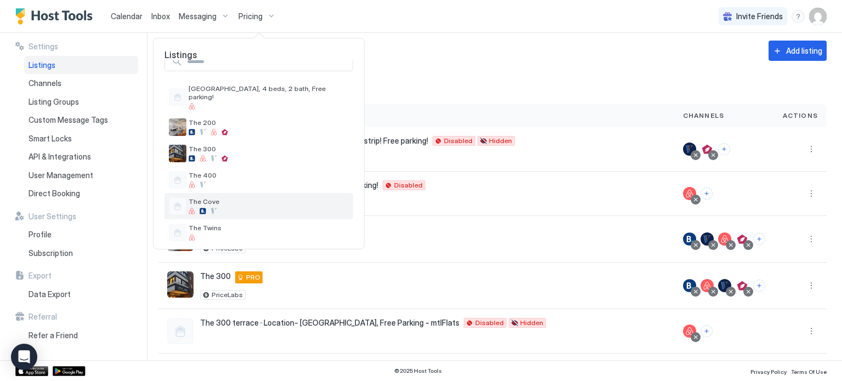
click at [208, 208] on div at bounding box center [268, 211] width 160 height 7
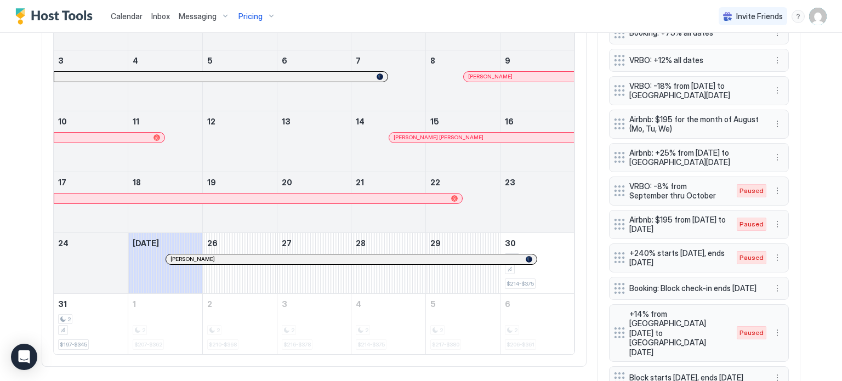
scroll to position [447, 0]
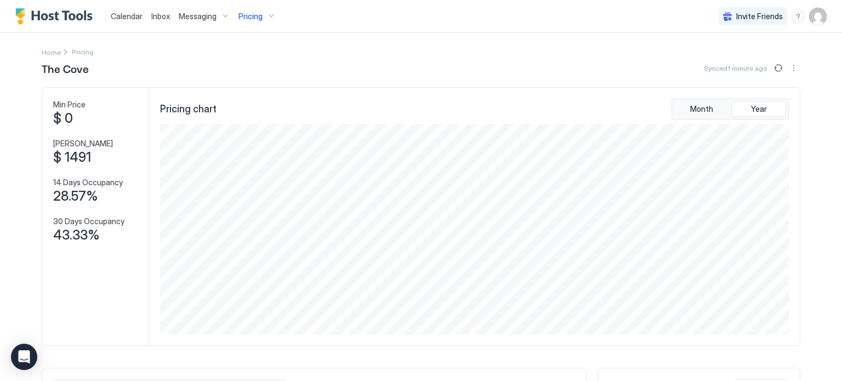
scroll to position [210, 631]
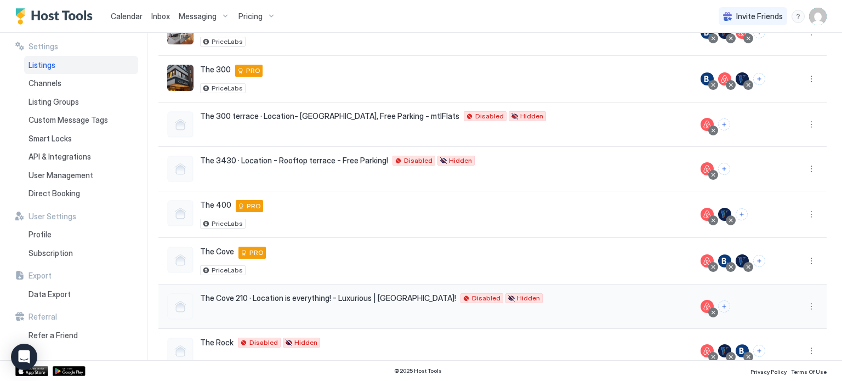
scroll to position [266, 0]
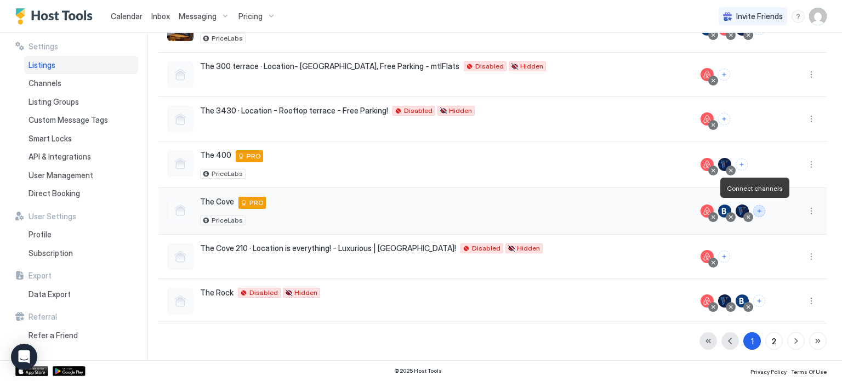
click at [753, 208] on button "Connect channels" at bounding box center [759, 211] width 12 height 12
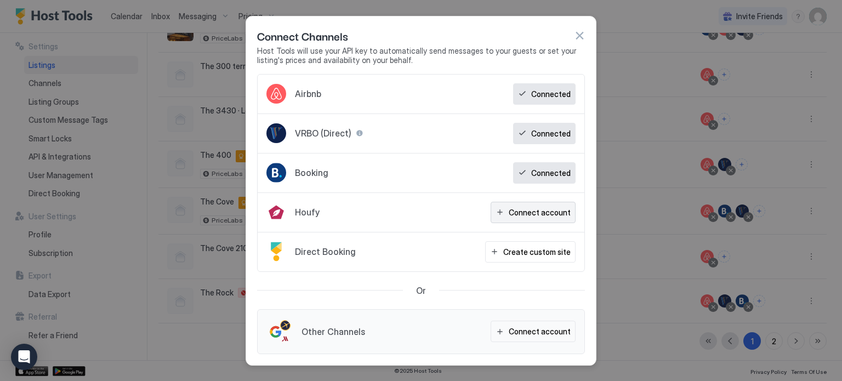
click at [570, 207] on div "Connect account" at bounding box center [539, 213] width 62 height 12
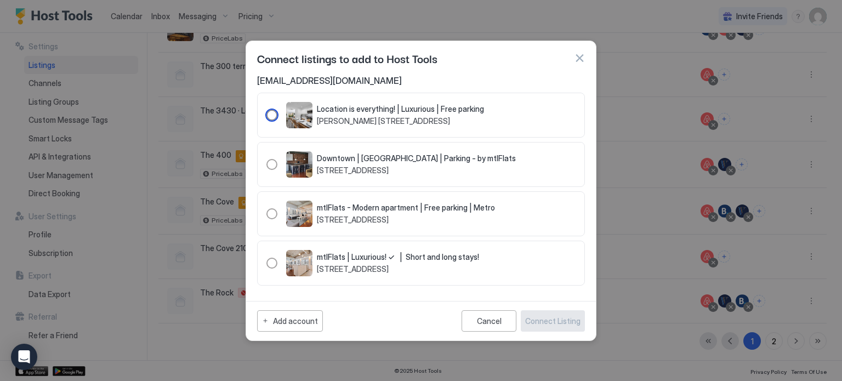
click at [268, 114] on div "103996" at bounding box center [271, 115] width 11 height 11
click at [533, 317] on div "Connect Listing" at bounding box center [552, 321] width 55 height 12
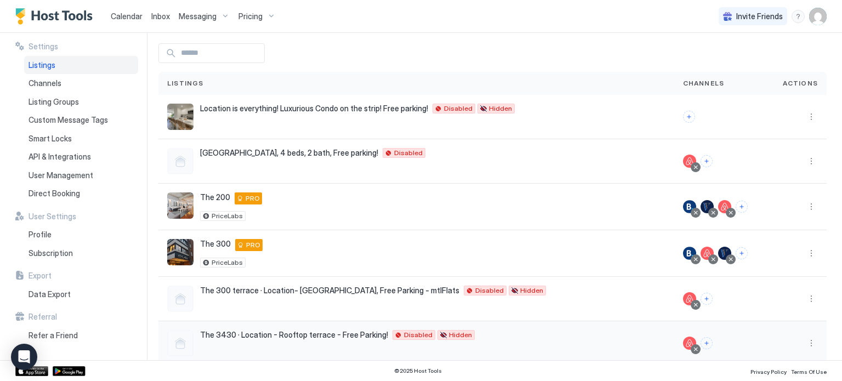
scroll to position [0, 0]
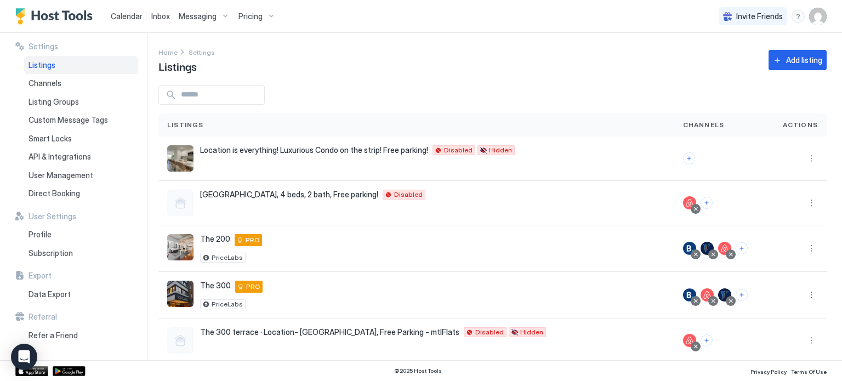
click at [578, 64] on div "Home Settings Listings Add listing" at bounding box center [492, 60] width 668 height 28
drag, startPoint x: 789, startPoint y: 0, endPoint x: 616, endPoint y: 43, distance: 178.3
click at [616, 43] on div "Settings Home Settings Listings Add listing Listings Channels Actions Location …" at bounding box center [499, 196] width 683 height 327
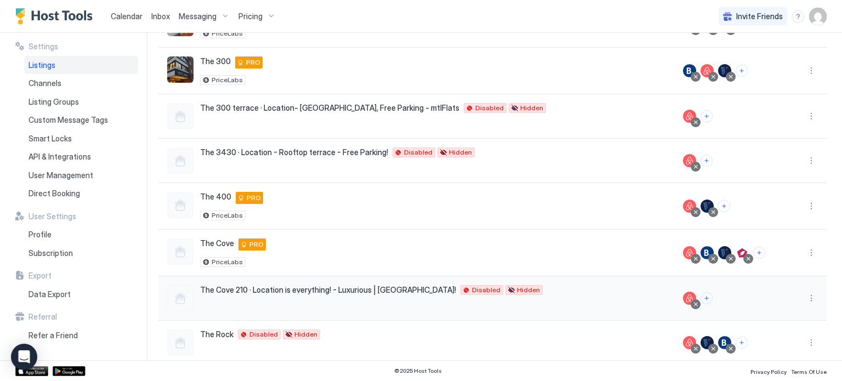
scroll to position [213, 0]
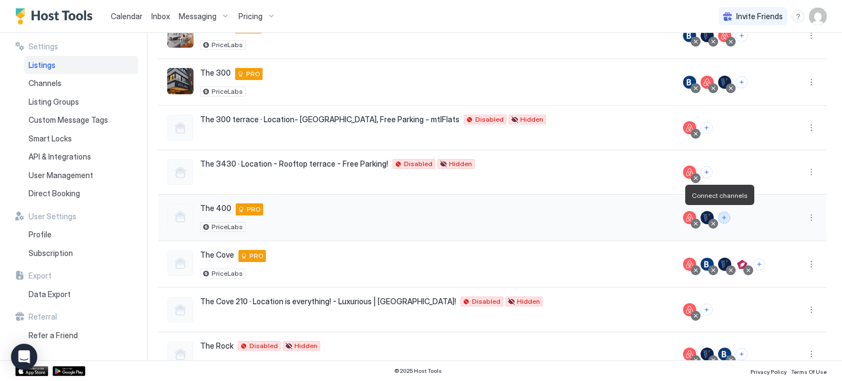
click at [720, 214] on button "Connect channels" at bounding box center [724, 218] width 12 height 12
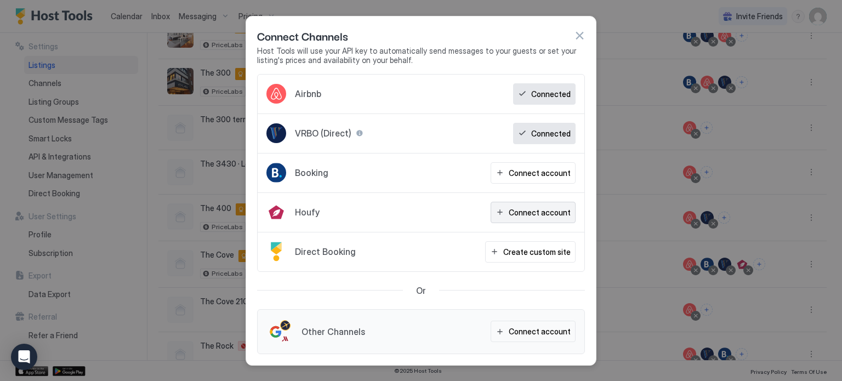
click at [556, 212] on div "Connect account" at bounding box center [539, 213] width 62 height 12
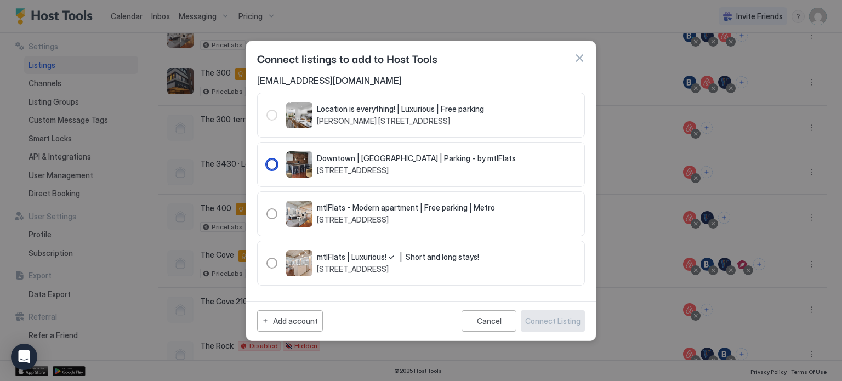
click at [268, 164] on div "104004" at bounding box center [271, 164] width 11 height 11
click at [544, 321] on div "Connect Listing" at bounding box center [552, 321] width 55 height 12
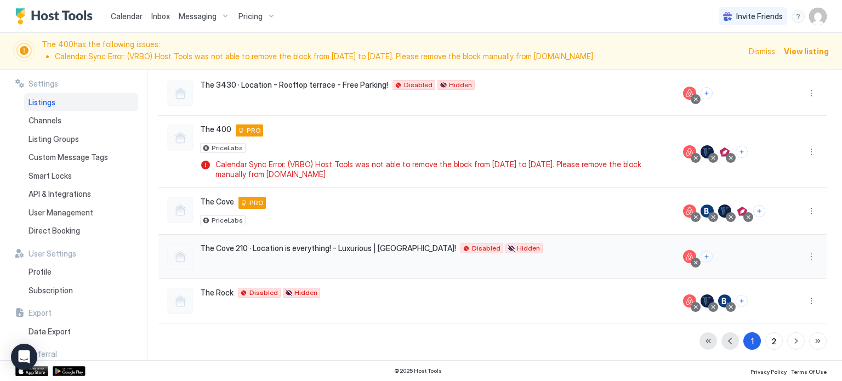
scroll to position [0, 0]
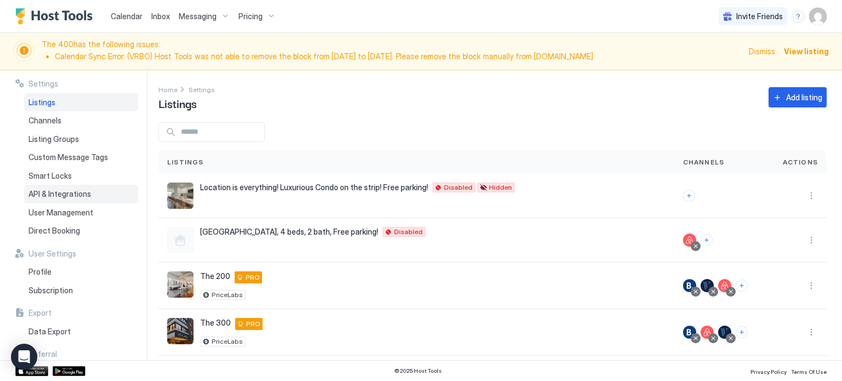
click at [71, 194] on span "API & Integrations" at bounding box center [59, 194] width 62 height 10
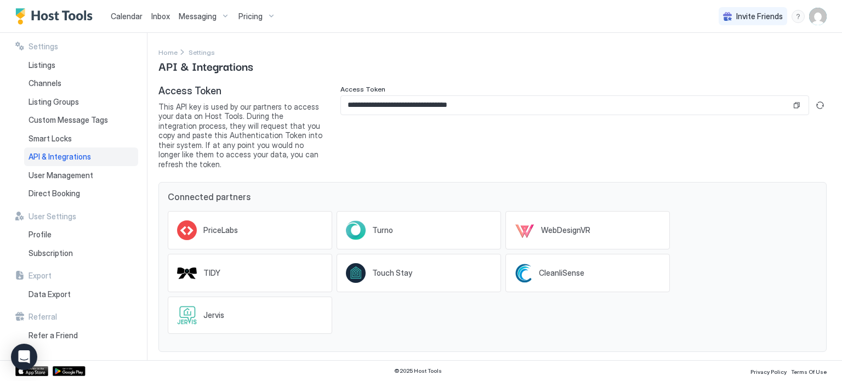
click at [124, 13] on span "Calendar" at bounding box center [127, 16] width 32 height 9
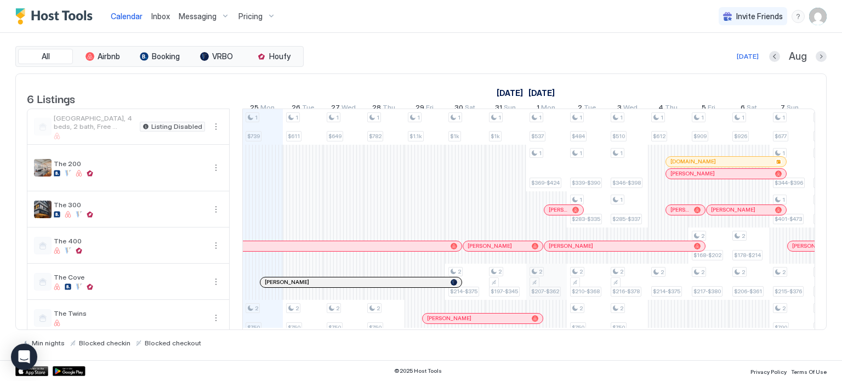
scroll to position [22, 0]
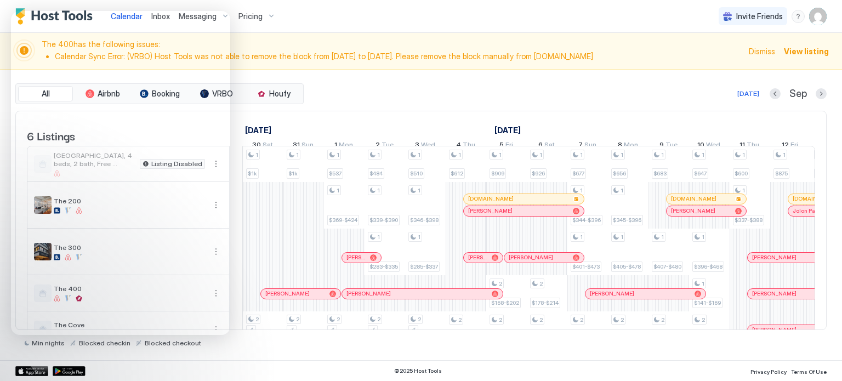
scroll to position [0, 1128]
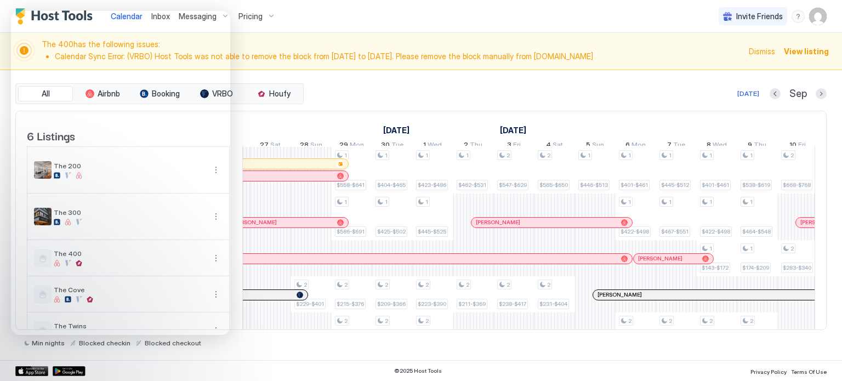
click at [405, 71] on div "All Airbnb Booking VRBO Houfy Today Sep 6 Listings August 2025 September 2025 O…" at bounding box center [420, 215] width 811 height 290
click at [792, 48] on span "View listing" at bounding box center [806, 51] width 45 height 12
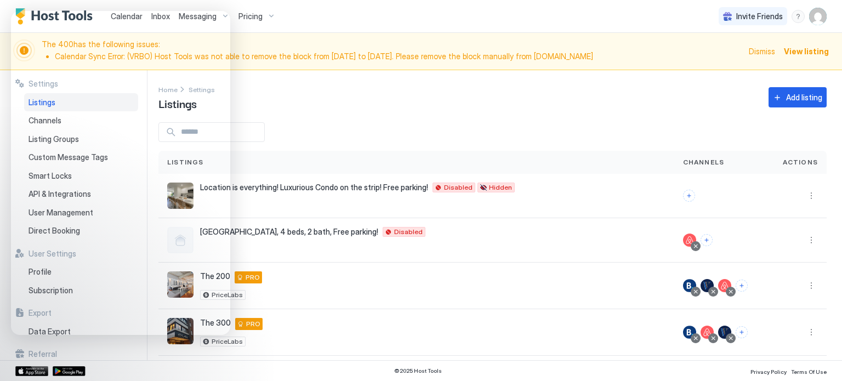
click at [576, 105] on div "Home Settings Listings Add listing" at bounding box center [492, 97] width 668 height 28
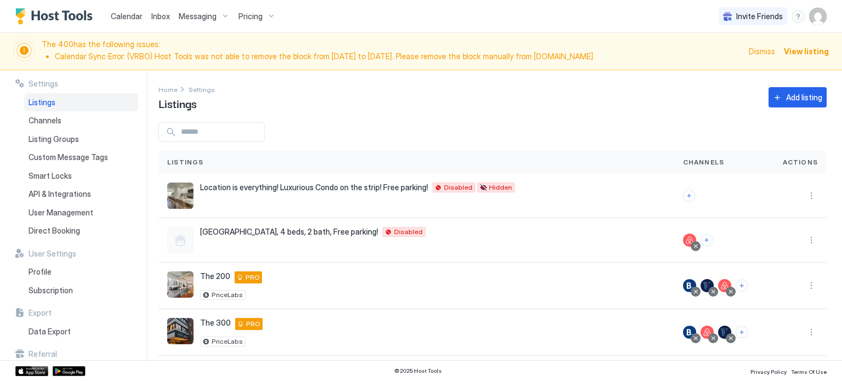
click at [252, 12] on span "Pricing" at bounding box center [250, 17] width 24 height 10
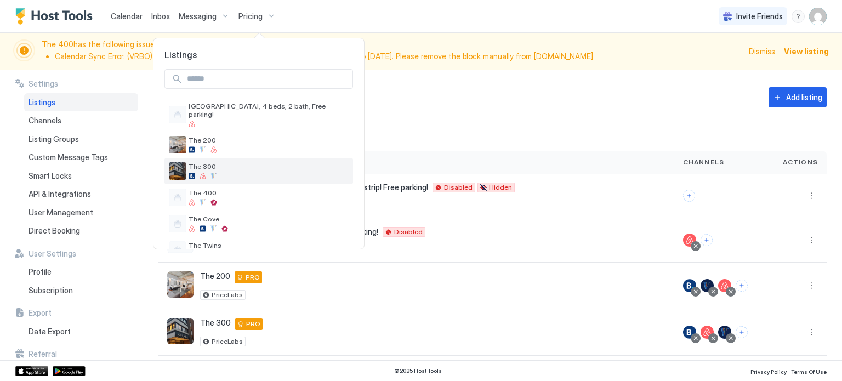
scroll to position [18, 0]
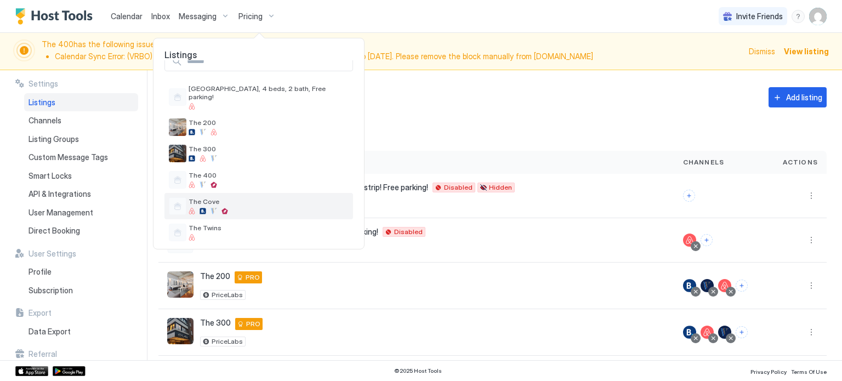
click at [233, 197] on span "The Cove" at bounding box center [268, 201] width 160 height 8
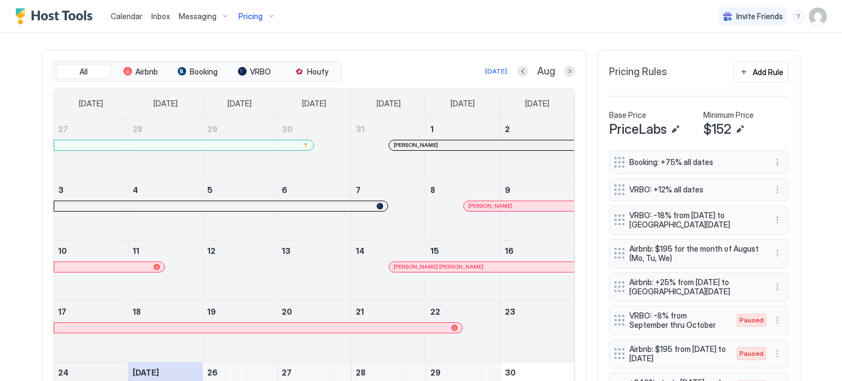
scroll to position [355, 0]
click at [314, 67] on span "Houfy" at bounding box center [317, 72] width 21 height 10
click at [565, 69] on button "Next month" at bounding box center [569, 71] width 11 height 11
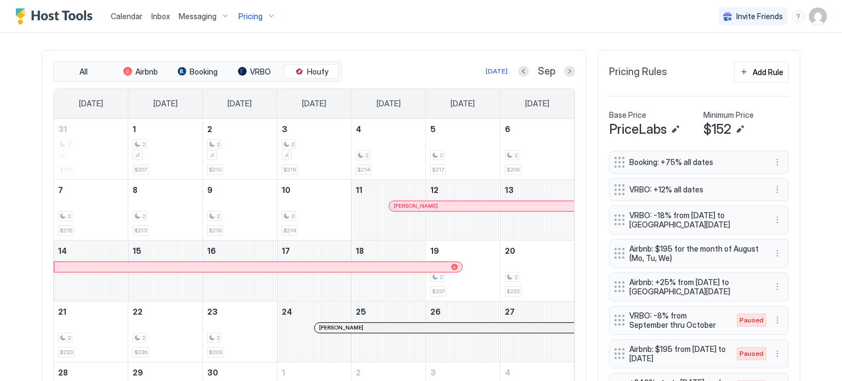
click at [418, 44] on div "The Cove Synced 7 minutes ago Min Price $ 197 Max Price $ 852 14 Days Occupancy…" at bounding box center [421, 169] width 758 height 854
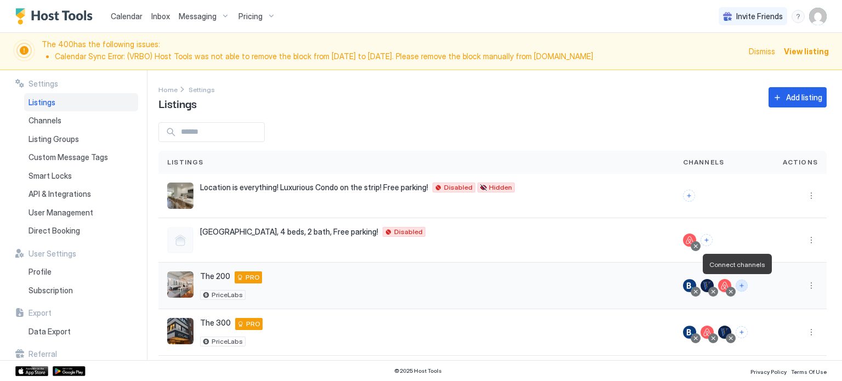
click at [735, 284] on button "Connect channels" at bounding box center [741, 285] width 12 height 12
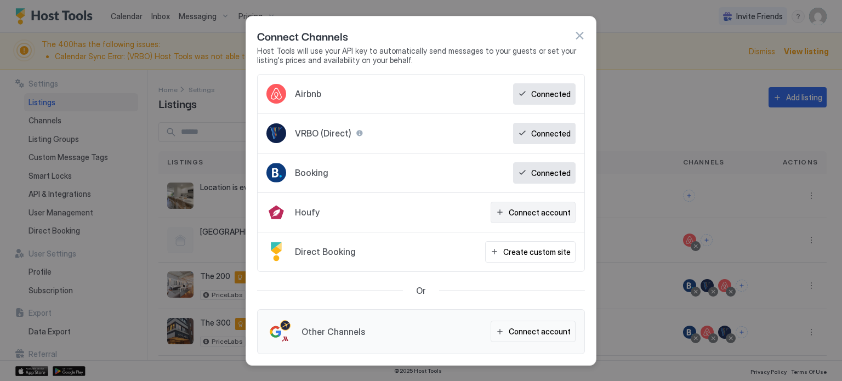
click at [528, 205] on button "Connect account" at bounding box center [532, 212] width 85 height 21
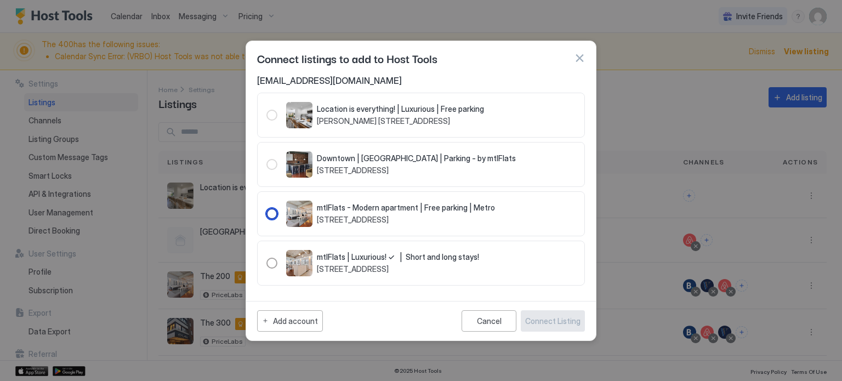
click at [271, 211] on div "104006" at bounding box center [271, 213] width 11 height 11
click at [554, 318] on div "Connect Listing" at bounding box center [552, 321] width 55 height 12
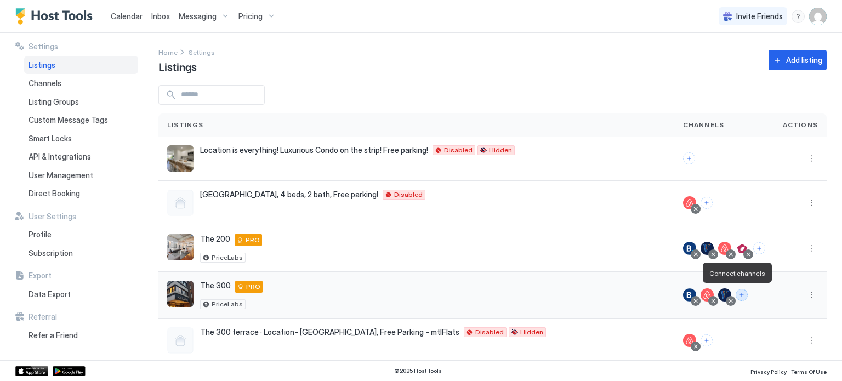
click at [735, 290] on button "Connect channels" at bounding box center [741, 295] width 12 height 12
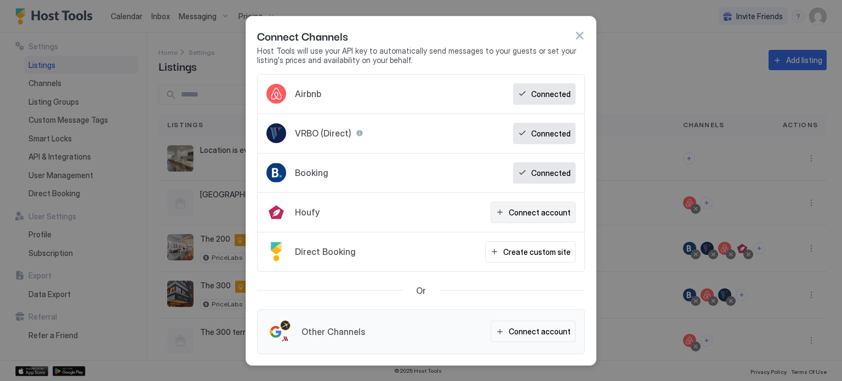
click at [524, 215] on div "Connect account" at bounding box center [539, 213] width 62 height 12
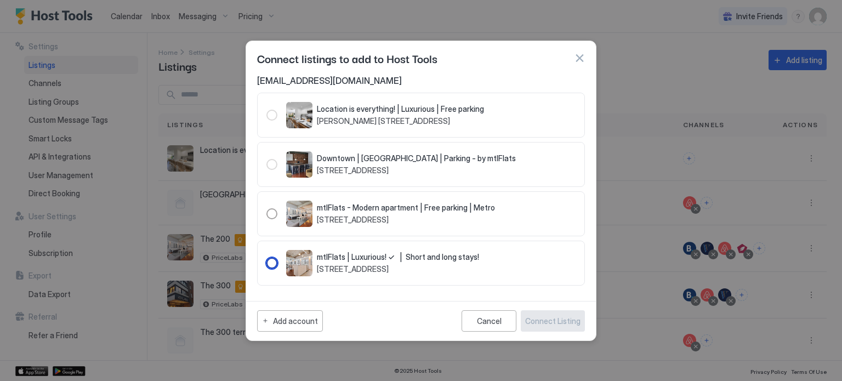
click at [325, 258] on span "mtlFlats | Luxurious! ✓ | Short and long stays!" at bounding box center [398, 257] width 162 height 10
click at [546, 318] on div "Connect Listing" at bounding box center [552, 321] width 55 height 12
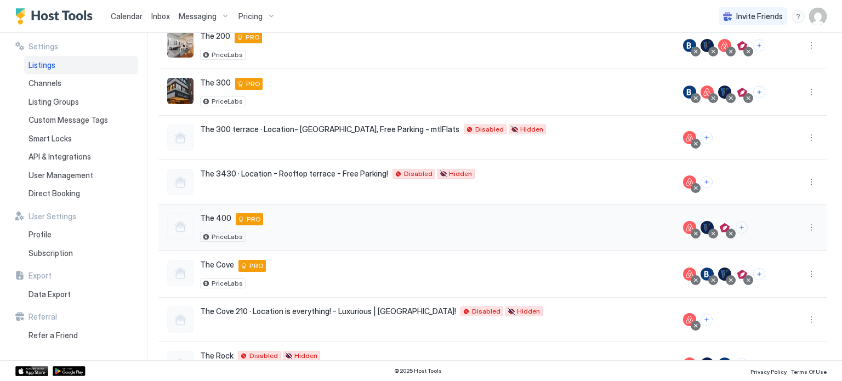
scroll to position [196, 0]
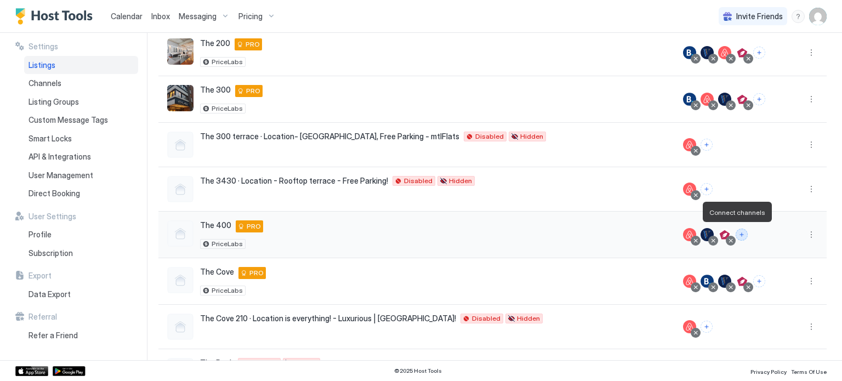
click at [735, 235] on button "Connect channels" at bounding box center [741, 234] width 12 height 12
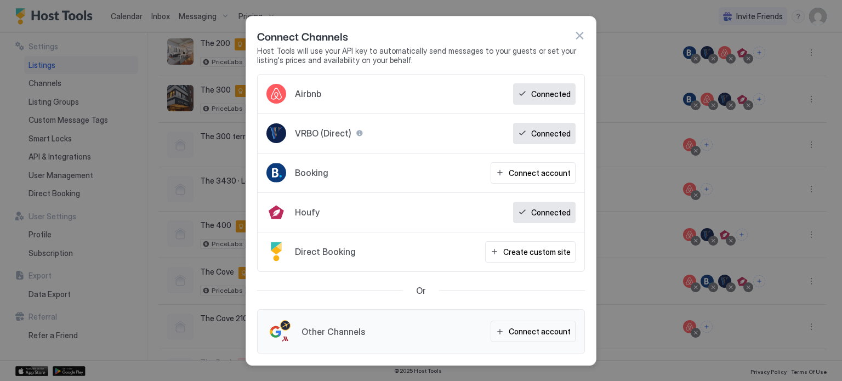
click at [533, 142] on div "Connected" at bounding box center [544, 133] width 62 height 21
click at [577, 36] on button "button" at bounding box center [579, 35] width 11 height 11
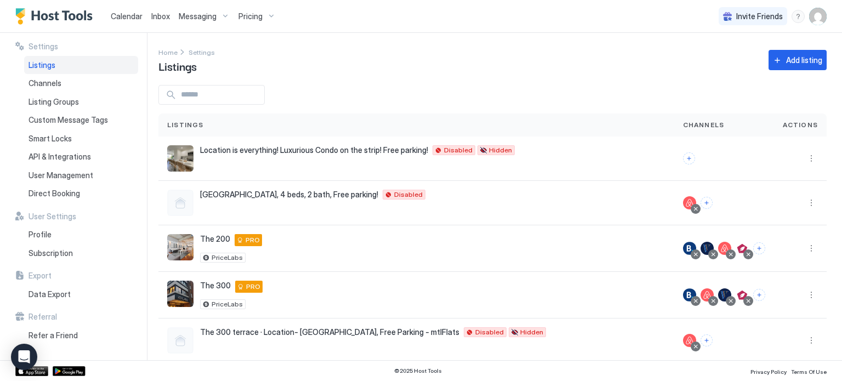
click at [256, 25] on div "Pricing" at bounding box center [257, 16] width 46 height 19
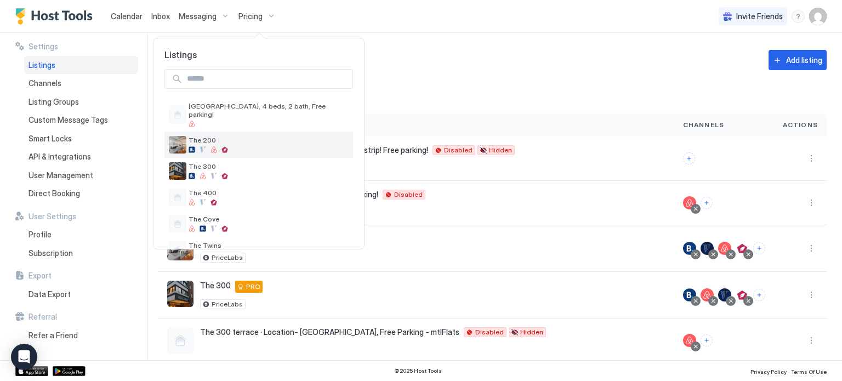
click at [214, 138] on div "The 200" at bounding box center [268, 144] width 160 height 17
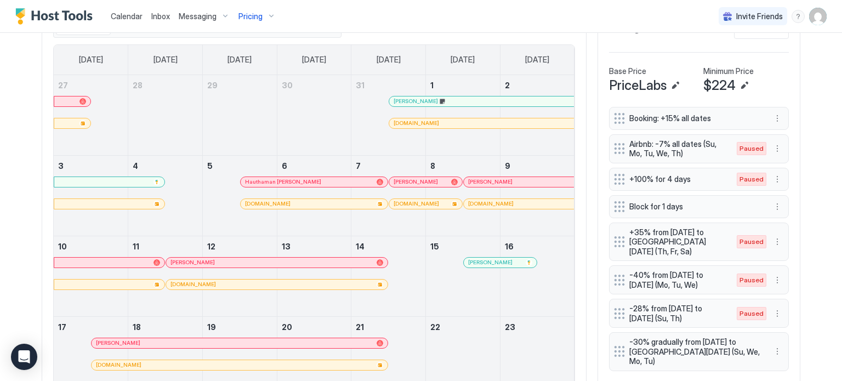
scroll to position [305, 0]
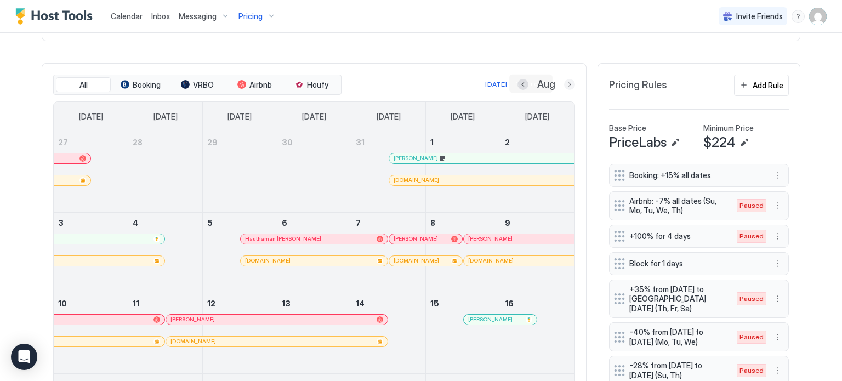
click at [564, 84] on button "Next month" at bounding box center [569, 84] width 11 height 11
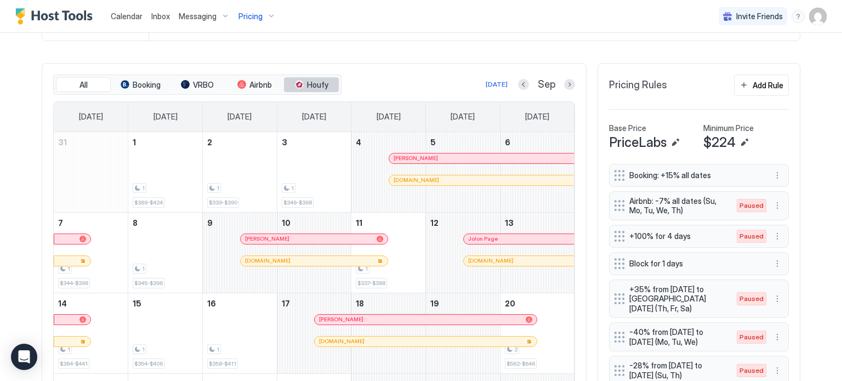
click at [320, 89] on button "Houfy" at bounding box center [311, 84] width 55 height 15
click at [312, 81] on span "Houfy" at bounding box center [317, 85] width 21 height 10
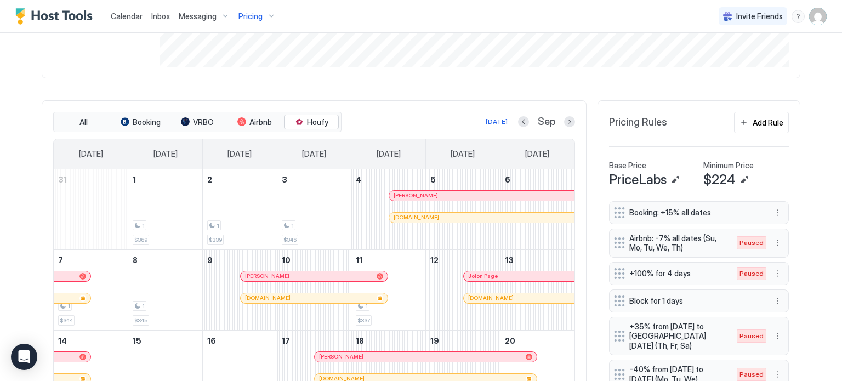
scroll to position [320, 0]
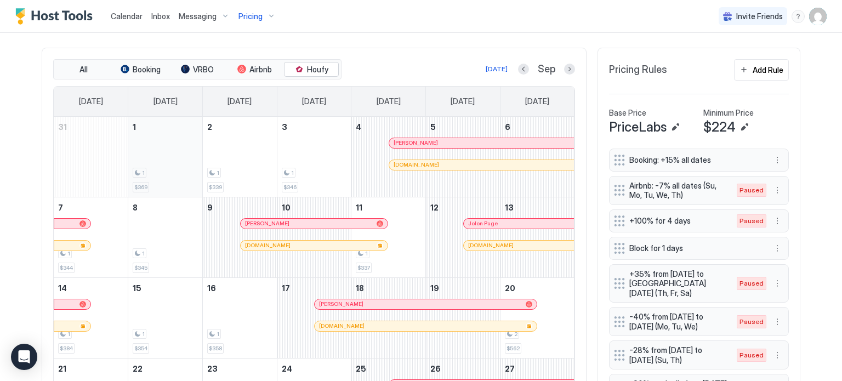
click at [136, 186] on span "$369" at bounding box center [140, 187] width 13 height 7
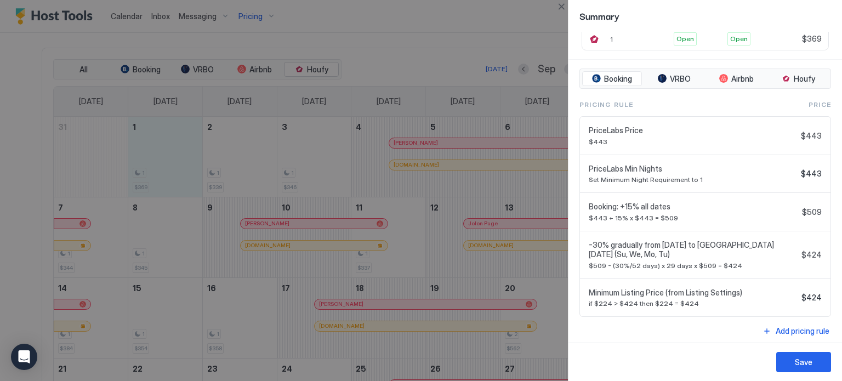
scroll to position [248, 0]
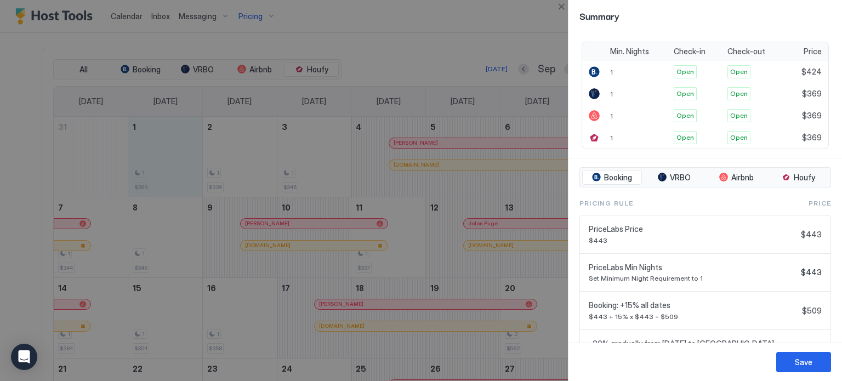
click at [490, 35] on div at bounding box center [421, 190] width 842 height 381
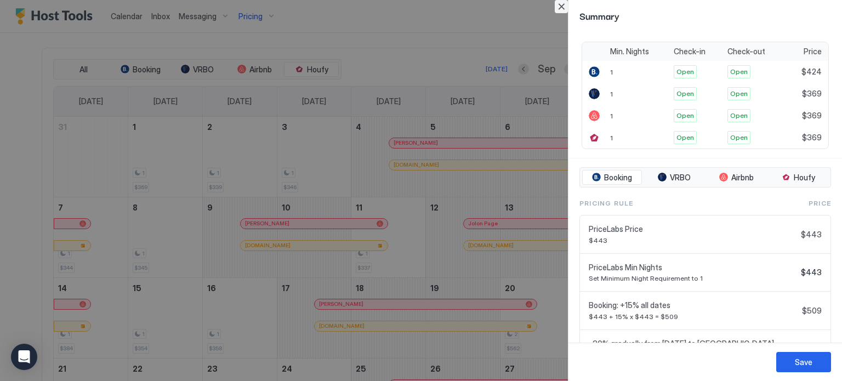
click at [559, 5] on button "Close" at bounding box center [561, 6] width 13 height 13
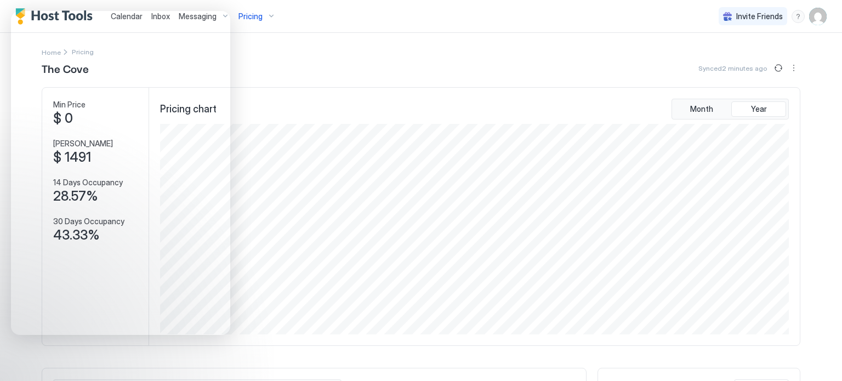
scroll to position [210, 631]
